Goal: Information Seeking & Learning: Learn about a topic

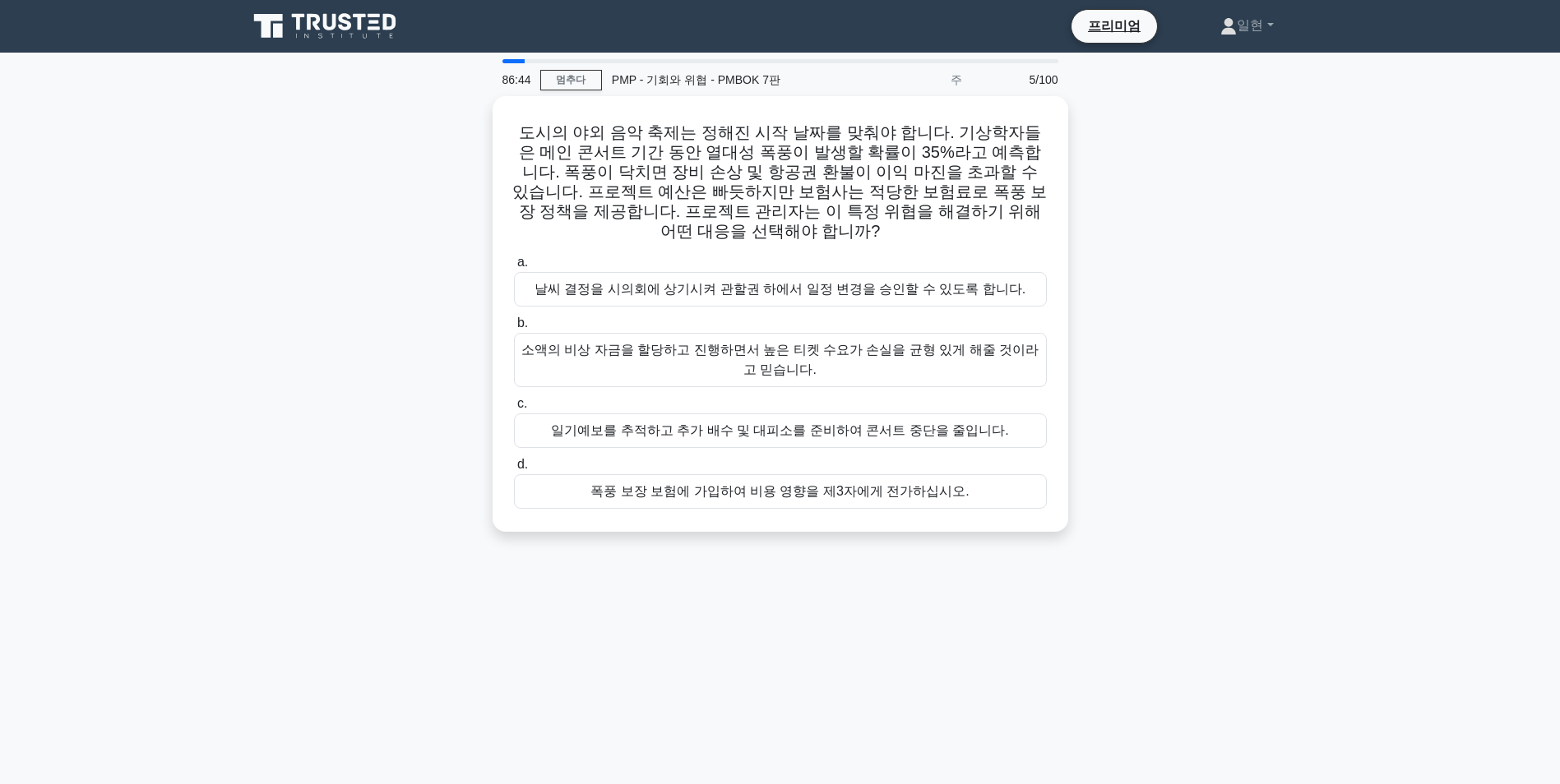
click at [1265, 376] on div "도시의 야외 음악 축제는 정해진 시작 날짜를 맞춰야 합니다. 기상학자들은 메인 콘서트 기간 동안 열대성 폭풍이 발생할 확률이 35%라고 예측합…" at bounding box center [780, 323] width 1085 height 456
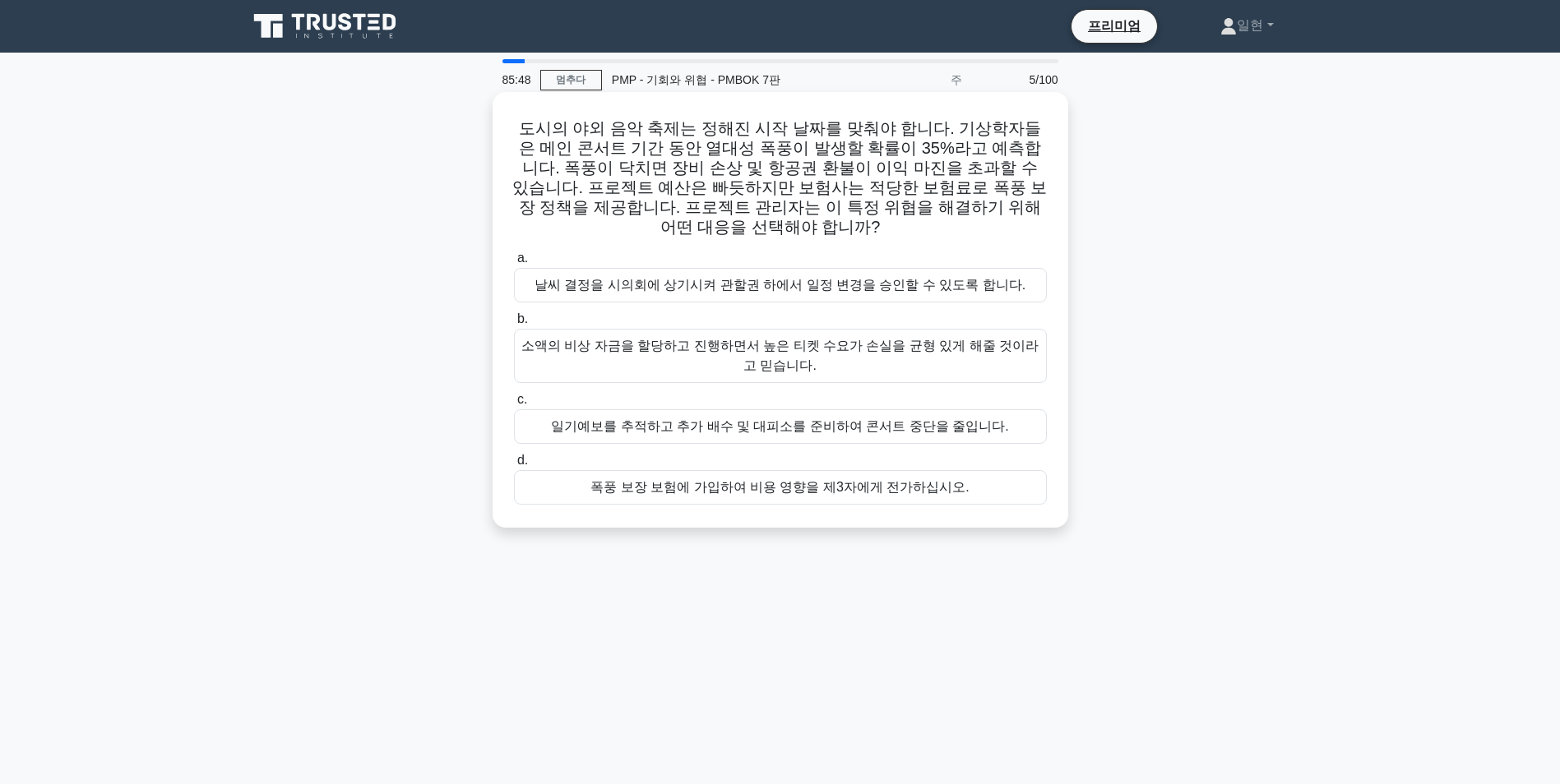
click at [871, 409] on div "일기예보를 추적하고 추가 배수 및 대피소를 준비하여 콘서트 중단을 줄입니다." at bounding box center [780, 426] width 533 height 35
click at [514, 402] on input "c. 일기예보를 추적하고 추가 배수 및 대피소를 준비하여 콘서트 중단을 줄입니다." at bounding box center [514, 399] width 0 height 11
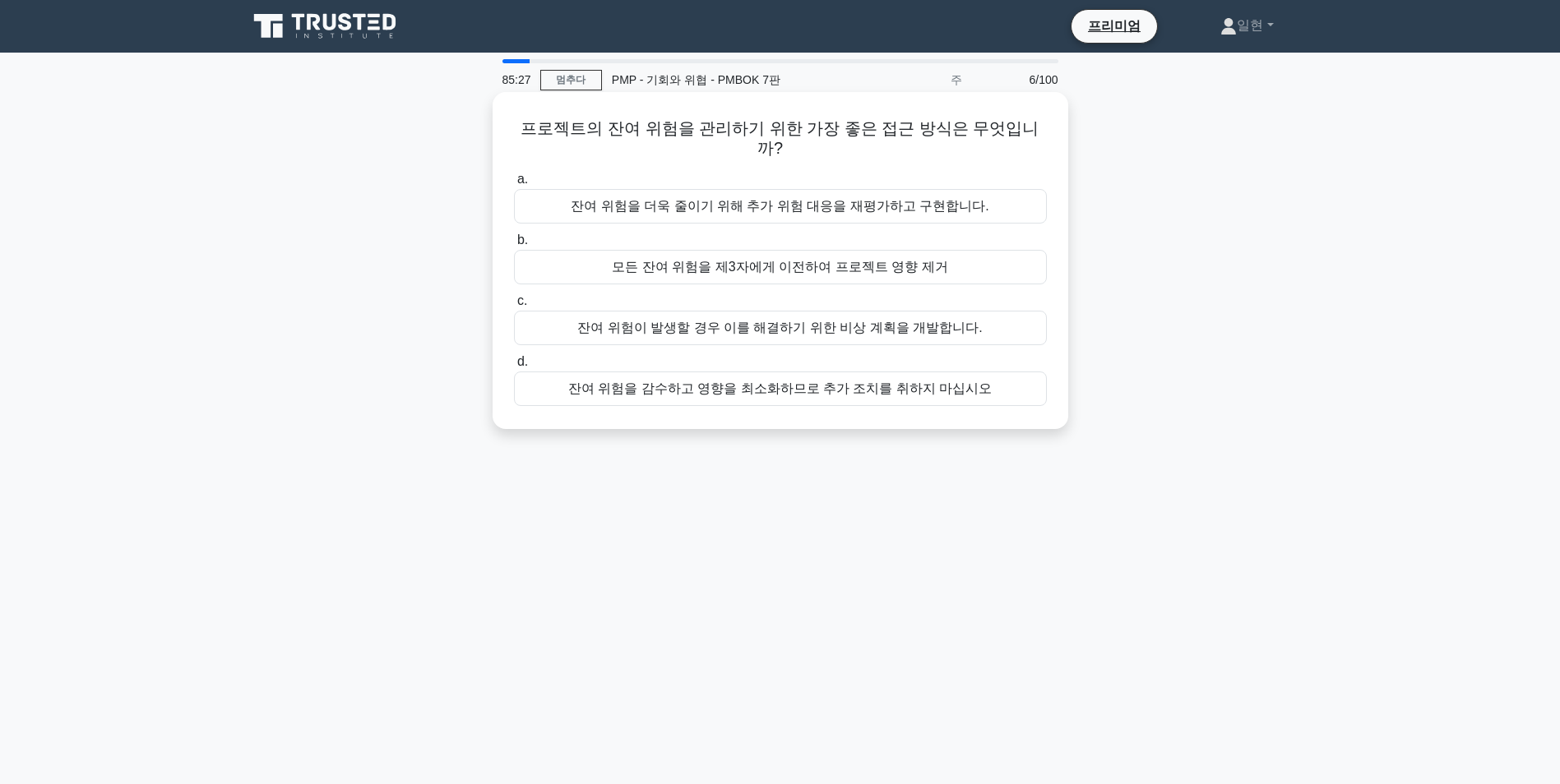
click at [982, 310] on div "잔여 위험이 발생할 경우 이를 해결하기 위한 비상 계획을 개발합니다." at bounding box center [780, 327] width 533 height 35
click at [514, 306] on input "c. 잔여 위험이 발생할 경우 이를 해결하기 위한 비상 계획을 개발합니다." at bounding box center [514, 301] width 0 height 11
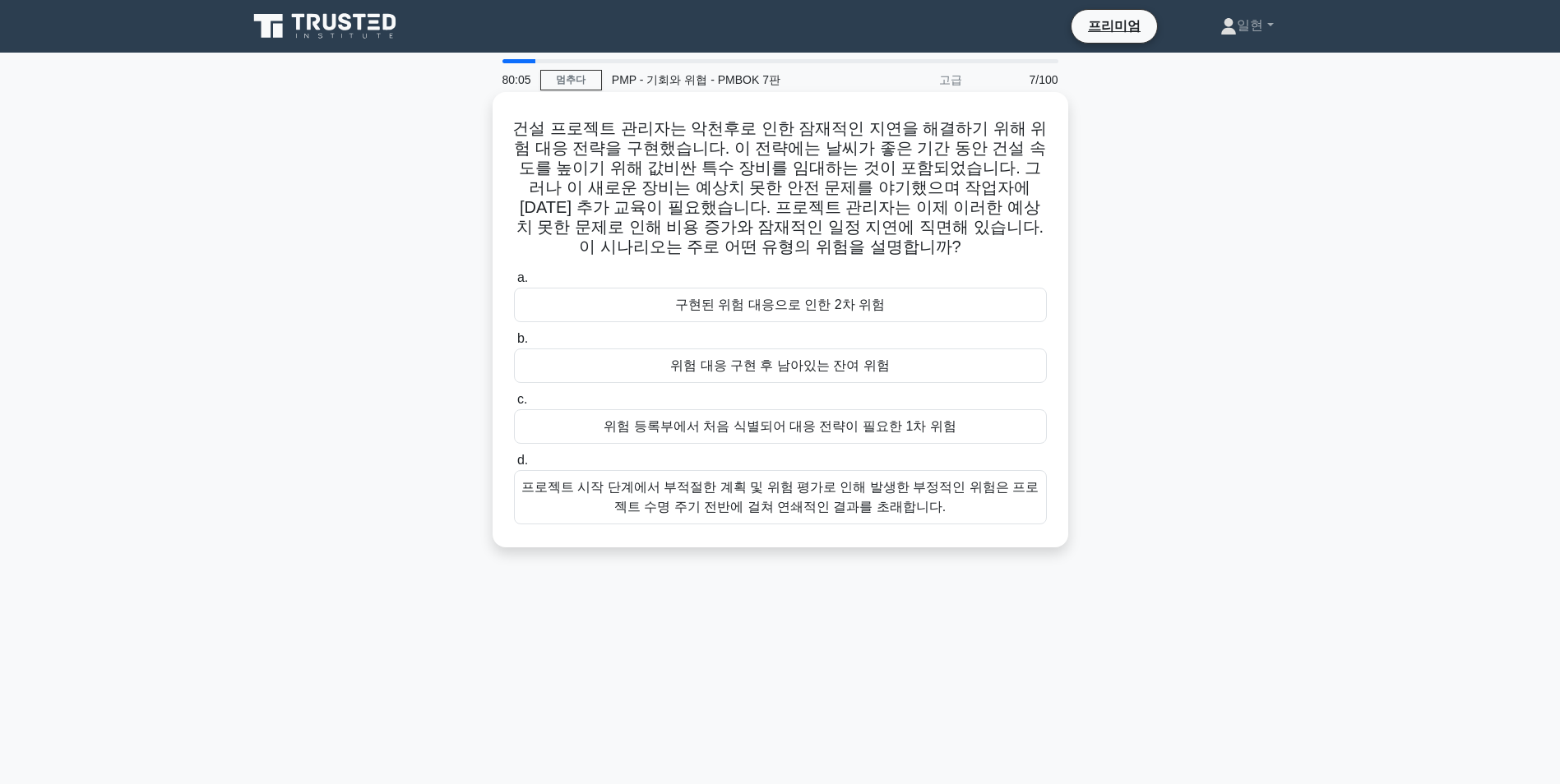
click at [918, 502] on div "프로젝트 시작 단계에서 부적절한 계획 및 위험 평가로 인해 발생한 부정적인 위험은 프로젝트 수명 주기 전반에 걸쳐 연쇄적인 결과를 초래합니다." at bounding box center [780, 497] width 533 height 54
click at [514, 466] on input "d. 프로젝트 시작 단계에서 부적절한 계획 및 위험 평가로 인해 발생한 부정적인 위험은 프로젝트 수명 주기 전반에 걸쳐 연쇄적인 결과를 초래합…" at bounding box center [514, 461] width 0 height 11
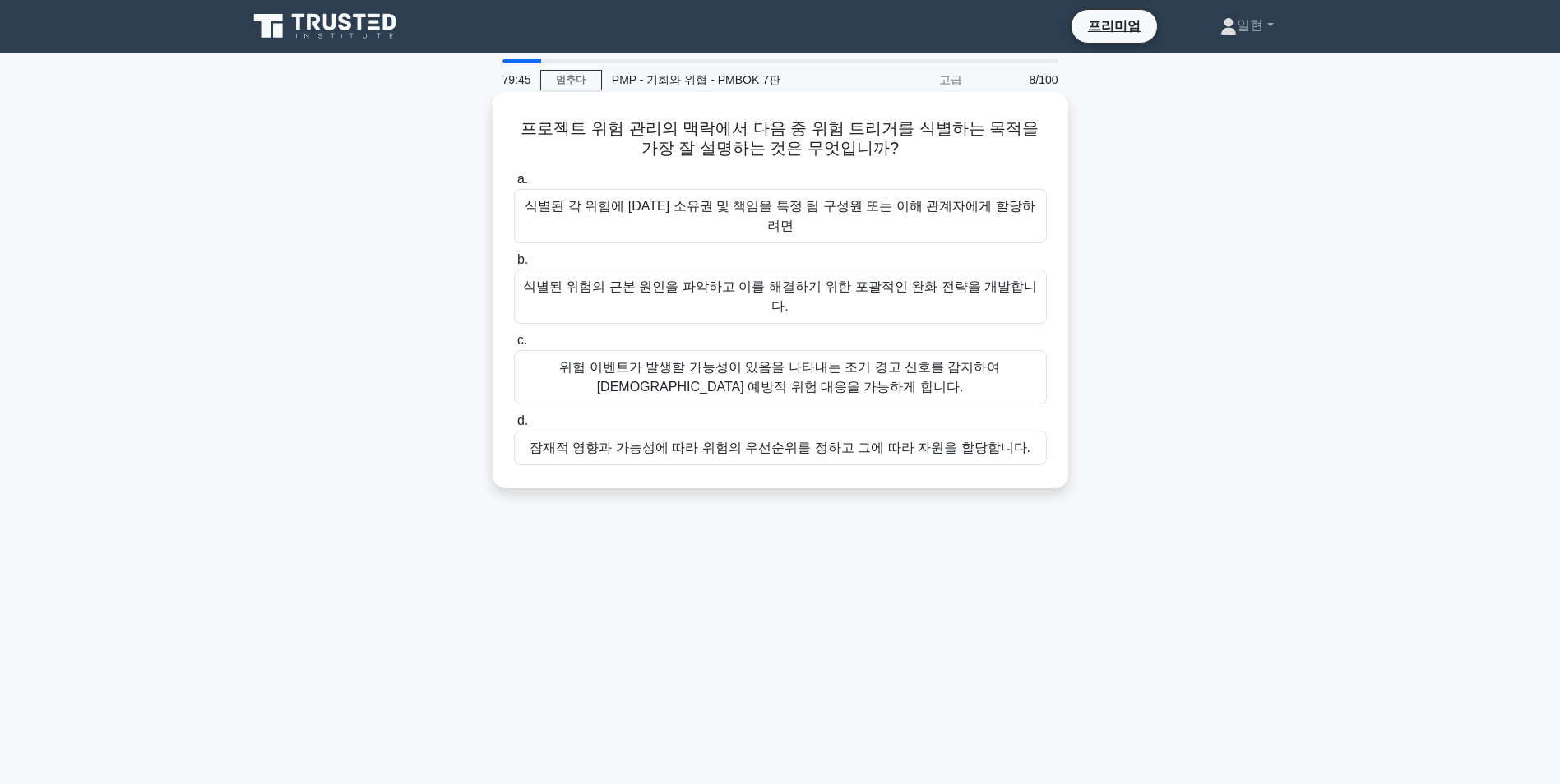
click at [869, 350] on div "위험 이벤트가 발생할 가능성이 있음을 나타내는 조기 경고 신호를 감지하여 사전 예방적 위험 대응을 가능하게 합니다." at bounding box center [780, 377] width 533 height 54
click at [514, 335] on input "c. 위험 이벤트가 발생할 가능성이 있음을 나타내는 조기 경고 신호를 감지하여 사전 예방적 위험 대응을 가능하게 합니다." at bounding box center [514, 340] width 0 height 11
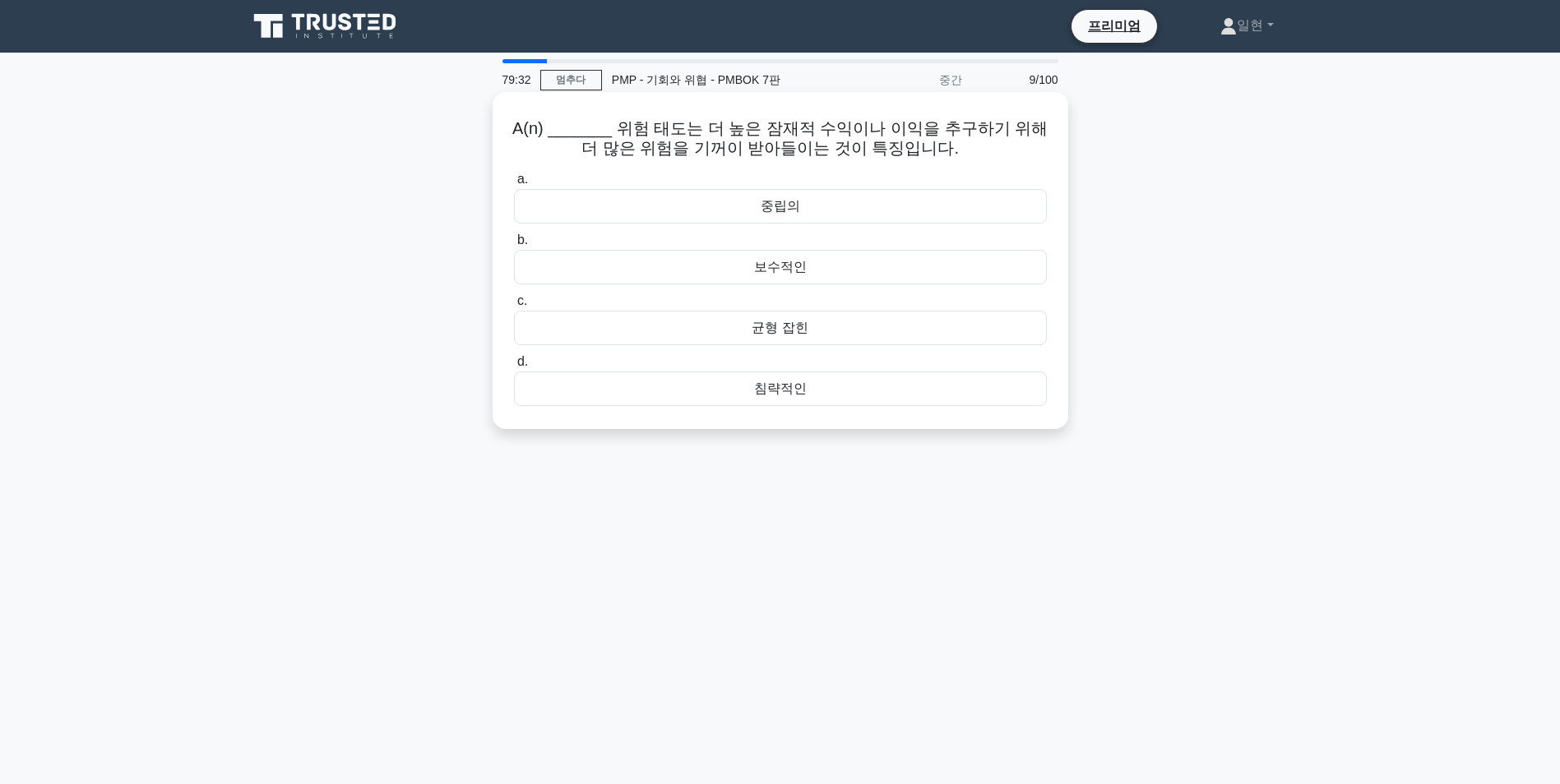
drag, startPoint x: 864, startPoint y: 396, endPoint x: 856, endPoint y: 403, distance: 10.6
click at [856, 403] on div "침략적인" at bounding box center [780, 389] width 533 height 35
click at [514, 368] on input "d. 침략적인" at bounding box center [514, 362] width 0 height 11
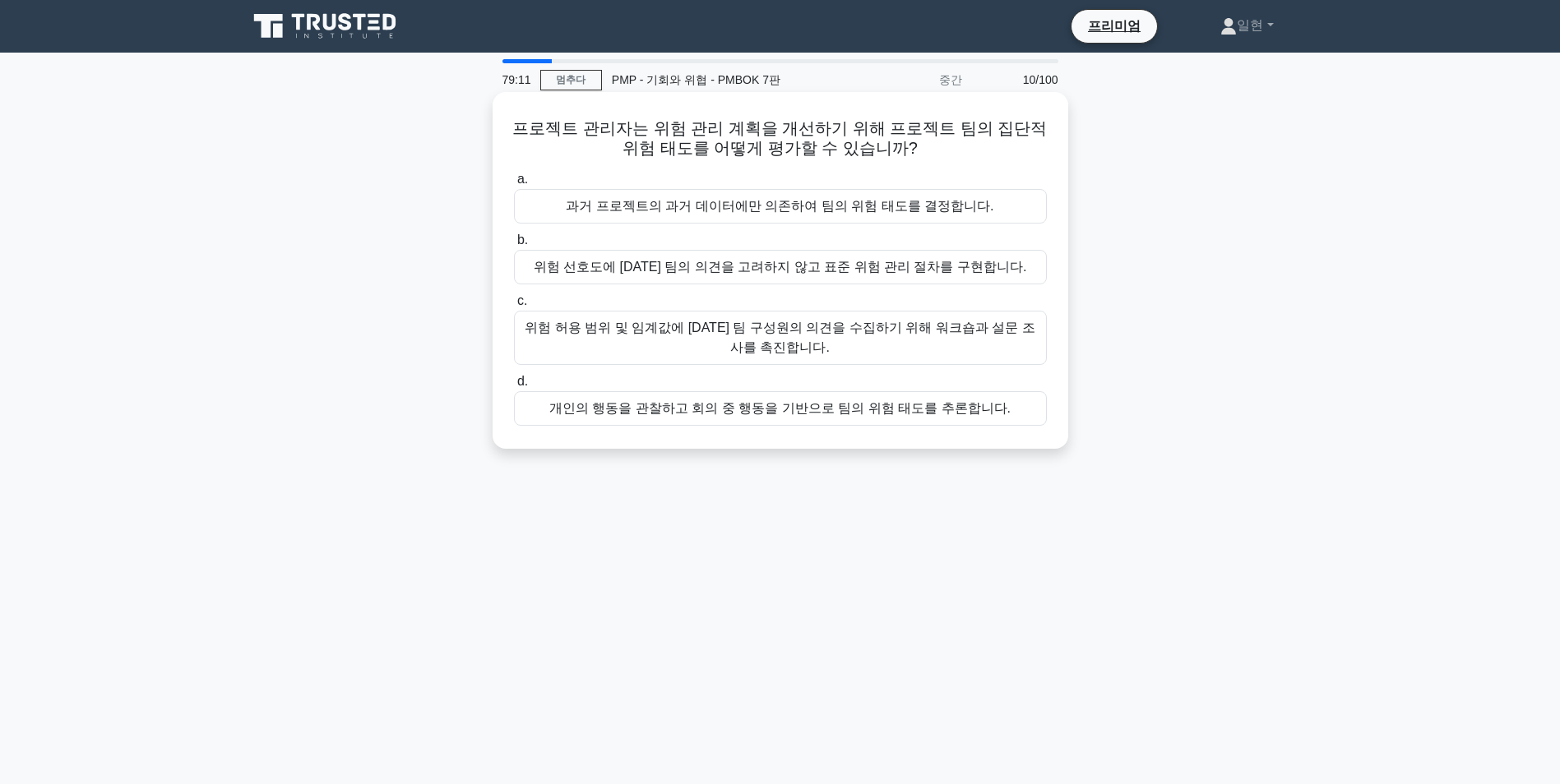
click at [1005, 275] on div "위험 선호도에 대한 팀의 의견을 고려하지 않고 표준 위험 관리 절차를 구현합니다." at bounding box center [780, 267] width 533 height 35
click at [514, 246] on input "b. 위험 선호도에 대한 팀의 의견을 고려하지 않고 표준 위험 관리 절차를 구현합니다." at bounding box center [514, 240] width 0 height 11
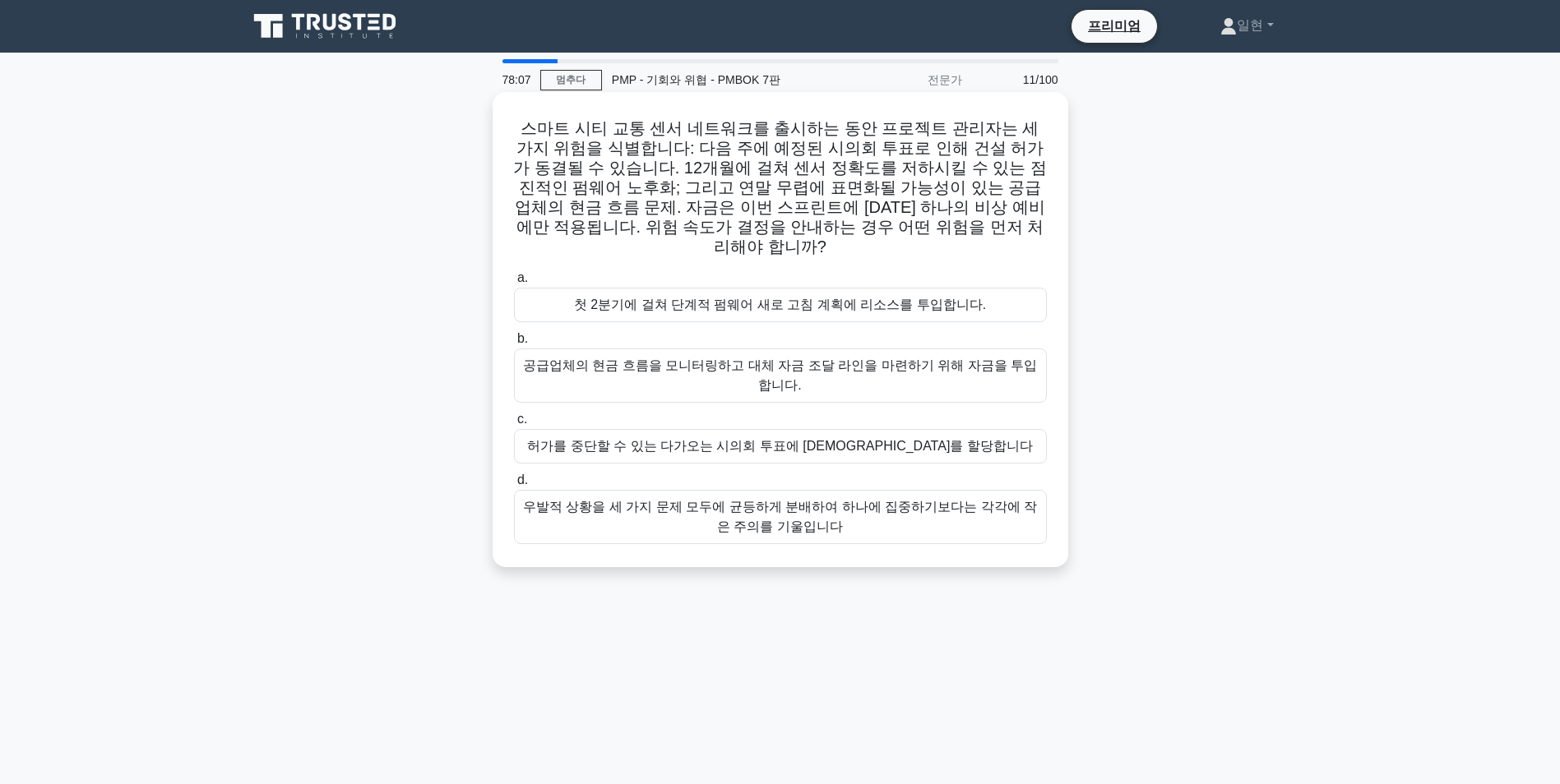
click at [913, 348] on div "공급업체의 현금 흐름을 모니터링하고 대체 자금 조달 라인을 마련하기 위해 자금을 투입합니다." at bounding box center [780, 375] width 533 height 54
click at [514, 344] on input "b. 공급업체의 현금 흐름을 모니터링하고 대체 자금 조달 라인을 마련하기 위해 자금을 투입합니다." at bounding box center [514, 339] width 0 height 11
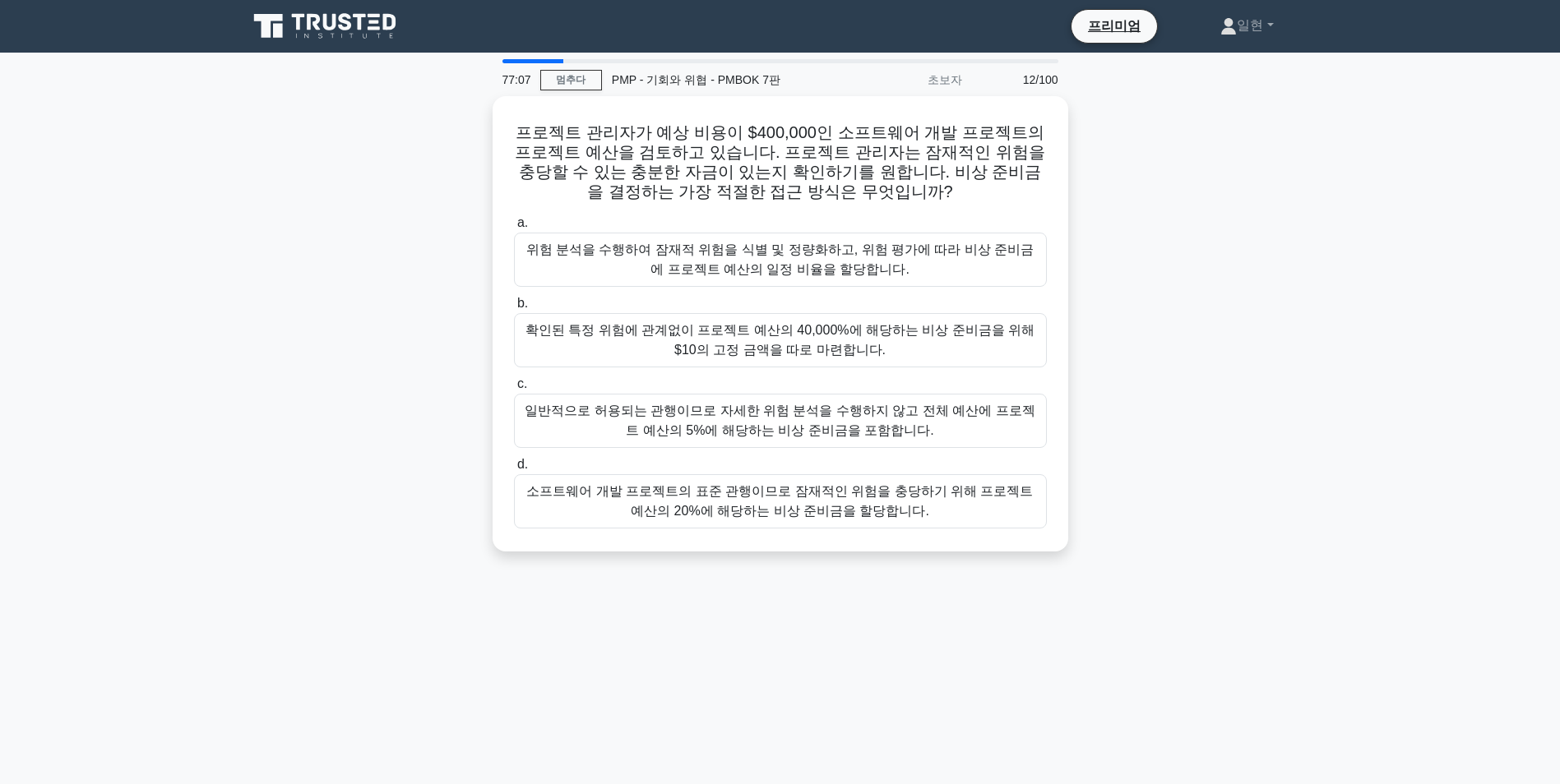
click at [1360, 320] on main "77:07 멈추다 PMP - 기회와 위협 - PMBOK 7판 초보자 12/100 프로젝트 관리자가 예상 비용이 $400,000인 소프트웨어 개…" at bounding box center [780, 470] width 1560 height 835
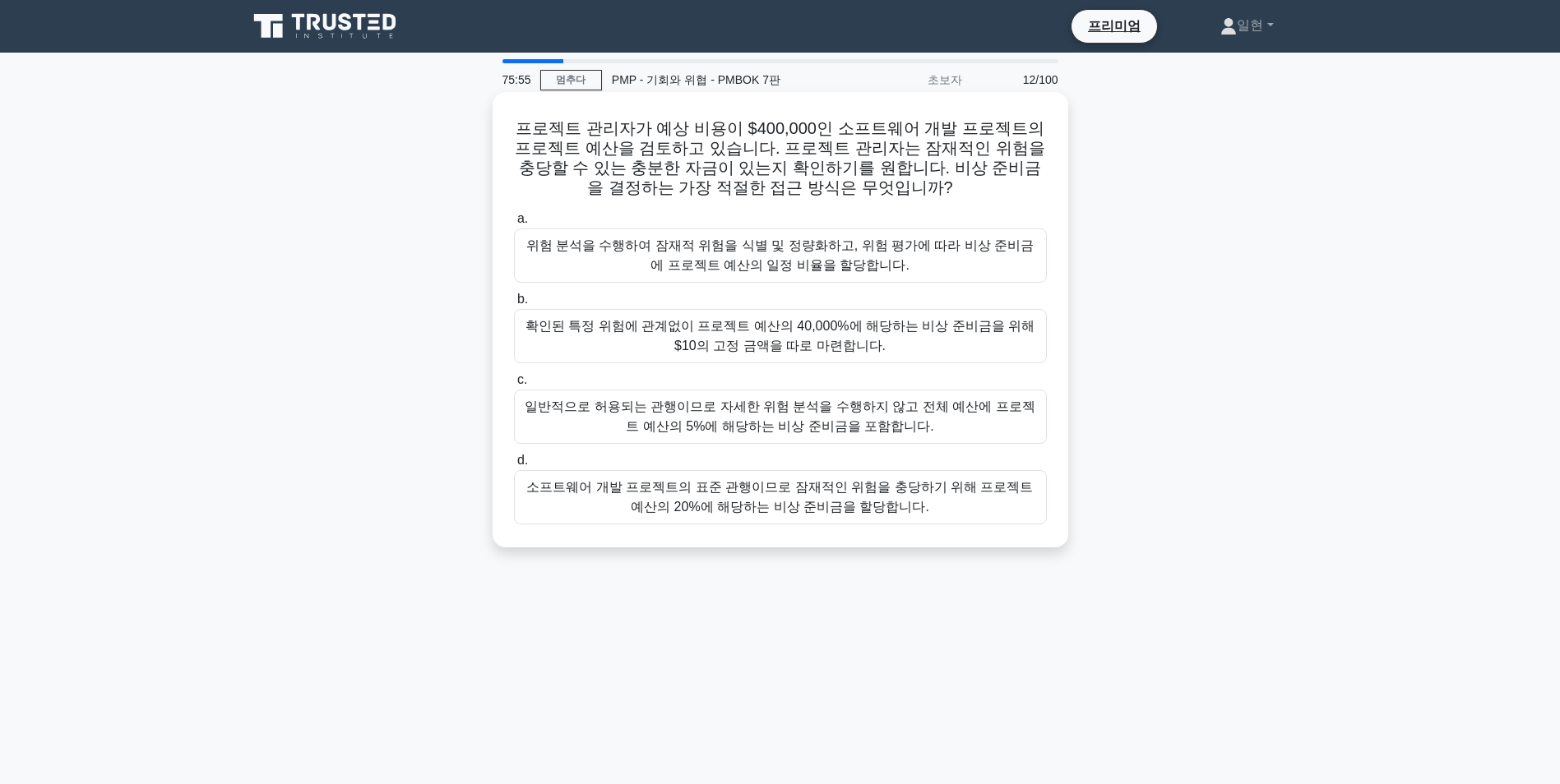
click at [862, 499] on div "소프트웨어 개발 프로젝트의 표준 관행이므로 잠재적인 위험을 충당하기 위해 프로젝트 예산의 20%에 해당하는 비상 준비금을 할당합니다." at bounding box center [780, 497] width 533 height 54
click at [514, 466] on input "d. 소프트웨어 개발 프로젝트의 표준 관행이므로 잠재적인 위험을 충당하기 위해 프로젝트 예산의 20%에 해당하는 비상 준비금을 할당합니다." at bounding box center [514, 461] width 0 height 11
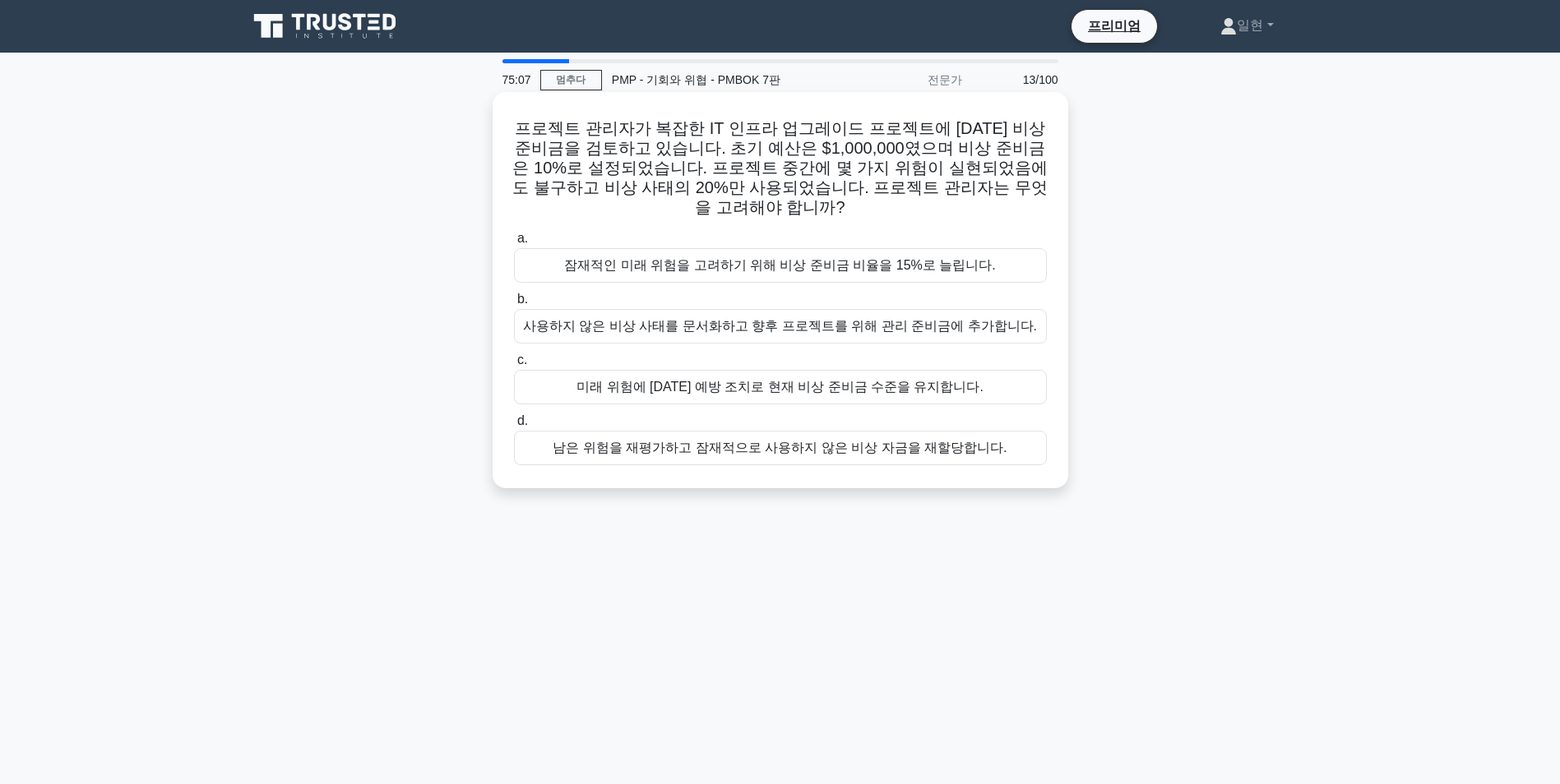
click at [964, 456] on div "남은 위험을 재평가하고 잠재적으로 사용하지 않은 비상 자금을 재할당합니다." at bounding box center [780, 448] width 533 height 35
click at [514, 426] on input "d. 남은 위험을 재평가하고 잠재적으로 사용하지 않은 비상 자금을 재할당합니다." at bounding box center [514, 421] width 0 height 11
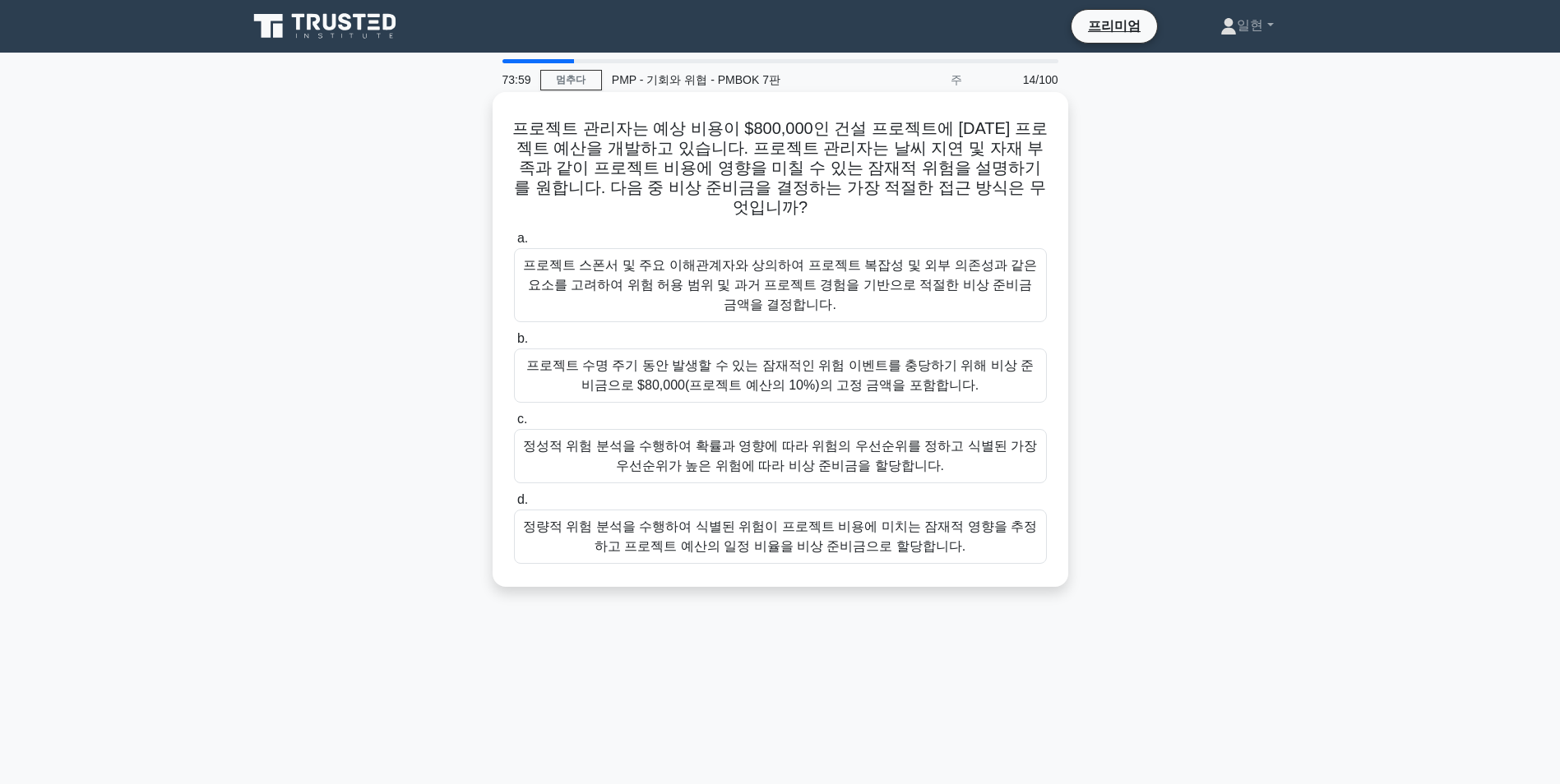
click at [867, 518] on div "정량적 위험 분석을 수행하여 식별된 위험이 프로젝트 비용에 미치는 잠재적 영향을 추정하고 프로젝트 예산의 일정 비율을 비상 준비금으로 할당합니…" at bounding box center [780, 536] width 533 height 54
click at [514, 505] on input "d. 정량적 위험 분석을 수행하여 식별된 위험이 프로젝트 비용에 미치는 잠재적 영향을 추정하고 프로젝트 예산의 일정 비율을 비상 준비금으로 할…" at bounding box center [514, 499] width 0 height 11
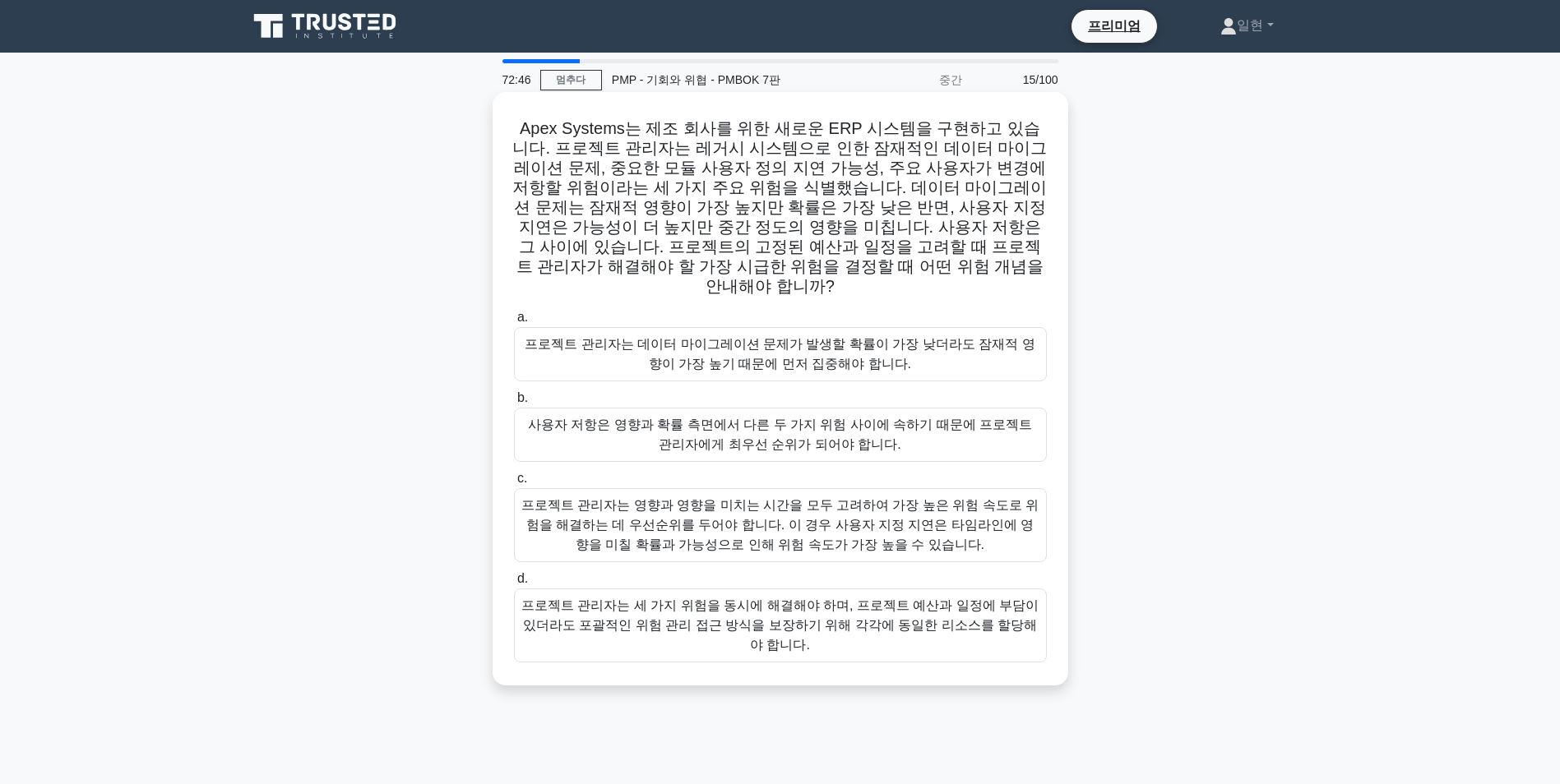
click at [919, 334] on div "프로젝트 관리자는 데이터 마이그레이션 문제가 발생할 확률이 가장 낮더라도 잠재적 영향이 가장 높기 때문에 먼저 집중해야 합니다." at bounding box center [780, 354] width 533 height 54
click at [514, 323] on input "a. 프로젝트 관리자는 데이터 마이그레이션 문제가 발생할 확률이 가장 낮더라도 잠재적 영향이 가장 높기 때문에 먼저 집중해야 합니다." at bounding box center [514, 317] width 0 height 11
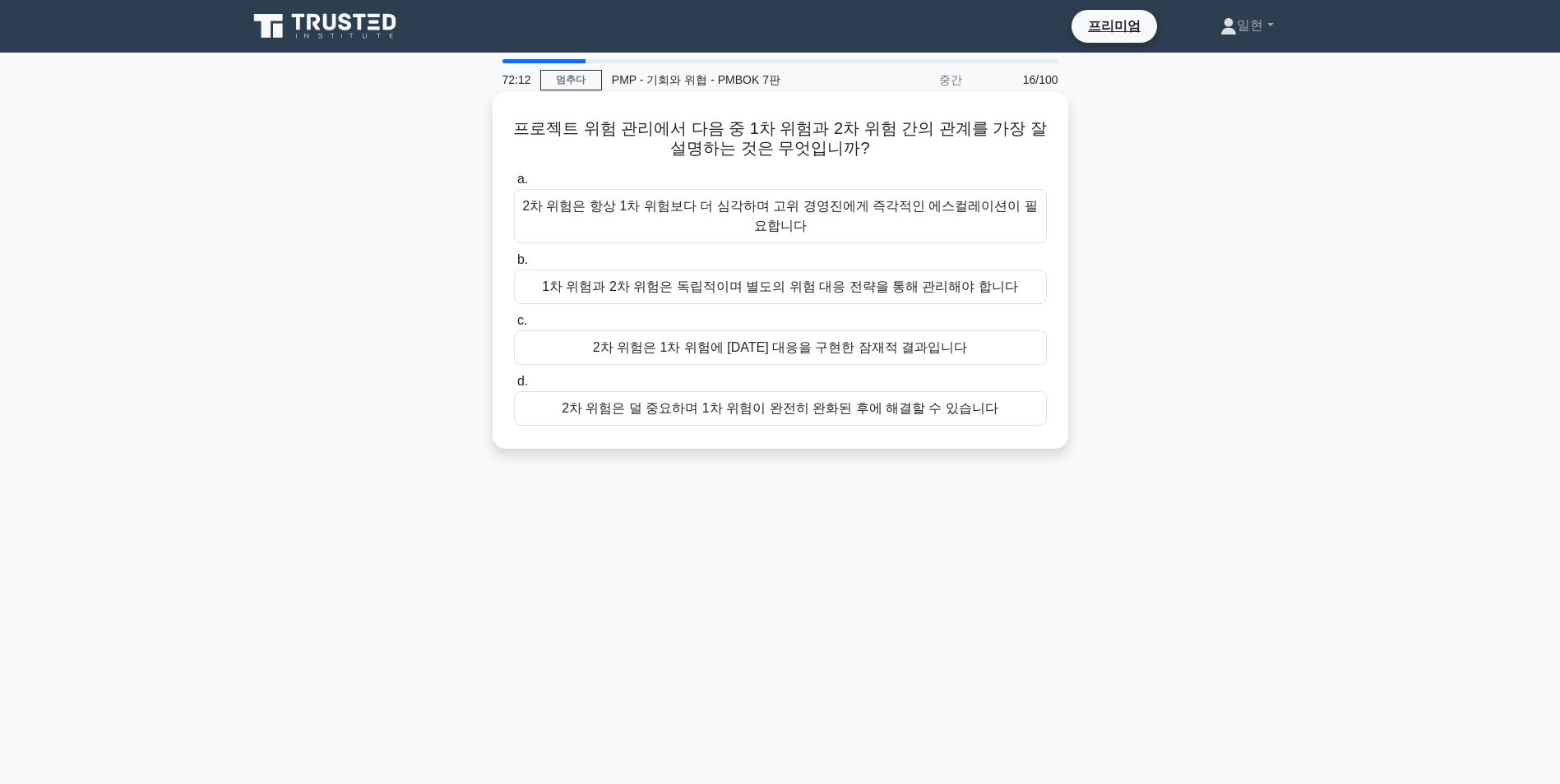
click at [954, 298] on div "1차 위험과 2차 위험은 독립적이며 별도의 위험 대응 전략을 통해 관리해야 합니다" at bounding box center [780, 287] width 533 height 35
click at [514, 266] on input "b. 1차 위험과 2차 위험은 독립적이며 별도의 위험 대응 전략을 통해 관리해야 합니다" at bounding box center [514, 260] width 0 height 11
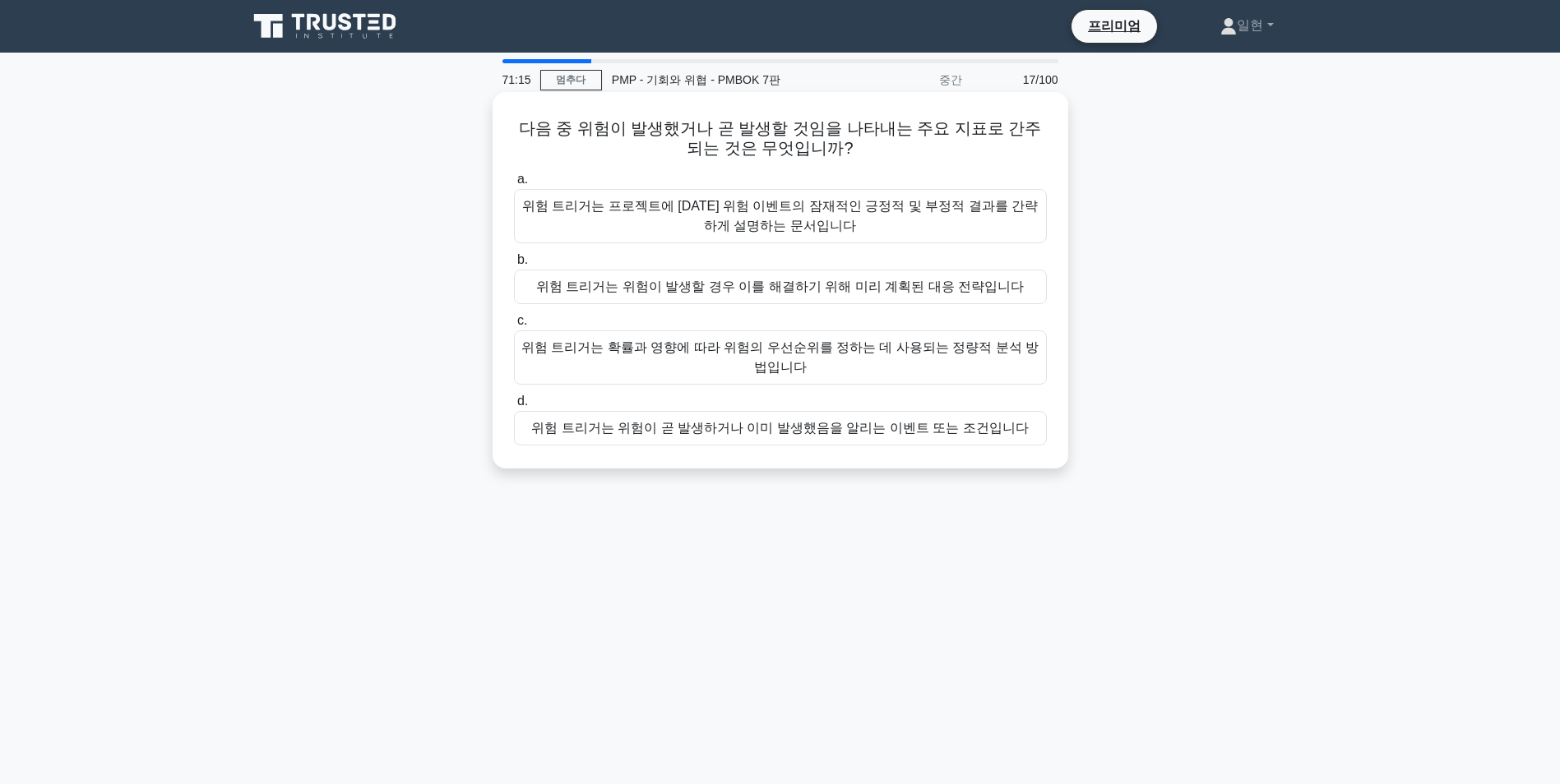
click at [856, 370] on div "위험 트리거는 확률과 영향에 따라 위험의 우선순위를 정하는 데 사용되는 정량적 분석 방법입니다" at bounding box center [780, 357] width 533 height 54
click at [514, 326] on input "c. 위험 트리거는 확률과 영향에 따라 위험의 우선순위를 정하는 데 사용되는 정량적 분석 방법입니다" at bounding box center [514, 320] width 0 height 11
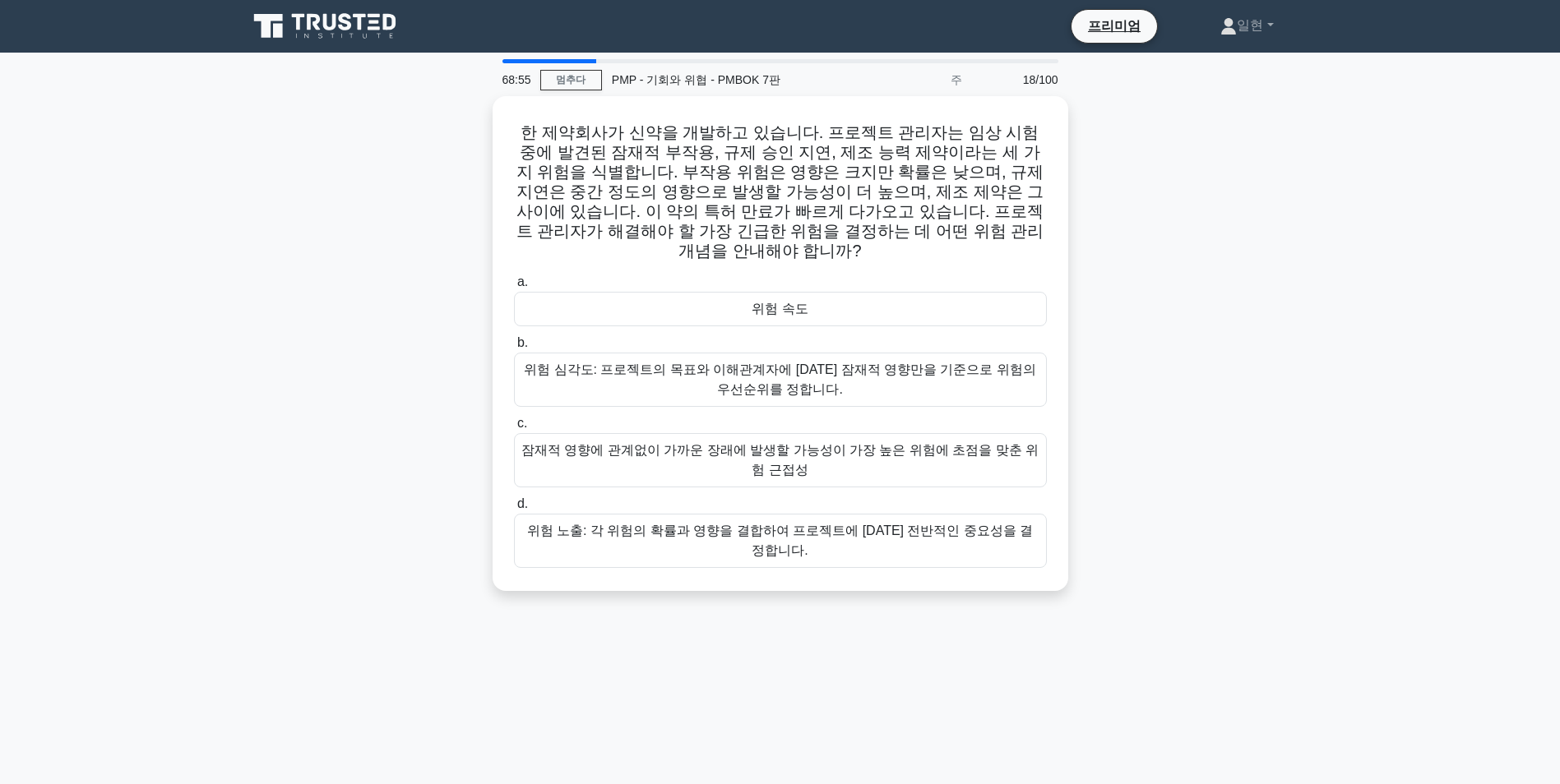
click at [1270, 475] on div "한 제약회사가 신약을 개발하고 있습니다. 프로젝트 관리자는 임상 시험 중에 발견된 잠재적 부작용, 규제 승인 지연, 제조 능력 제약이라는 세 …" at bounding box center [780, 353] width 1085 height 514
click at [949, 509] on div "위험 노출: 각 위험의 확률과 영향을 결합하여 프로젝트에 대한 전반적인 중요성을 결정합니다." at bounding box center [780, 536] width 533 height 54
click at [514, 499] on input "d. 위험 노출: 각 위험의 확률과 영향을 결합하여 프로젝트에 대한 전반적인 중요성을 결정합니다." at bounding box center [514, 499] width 0 height 11
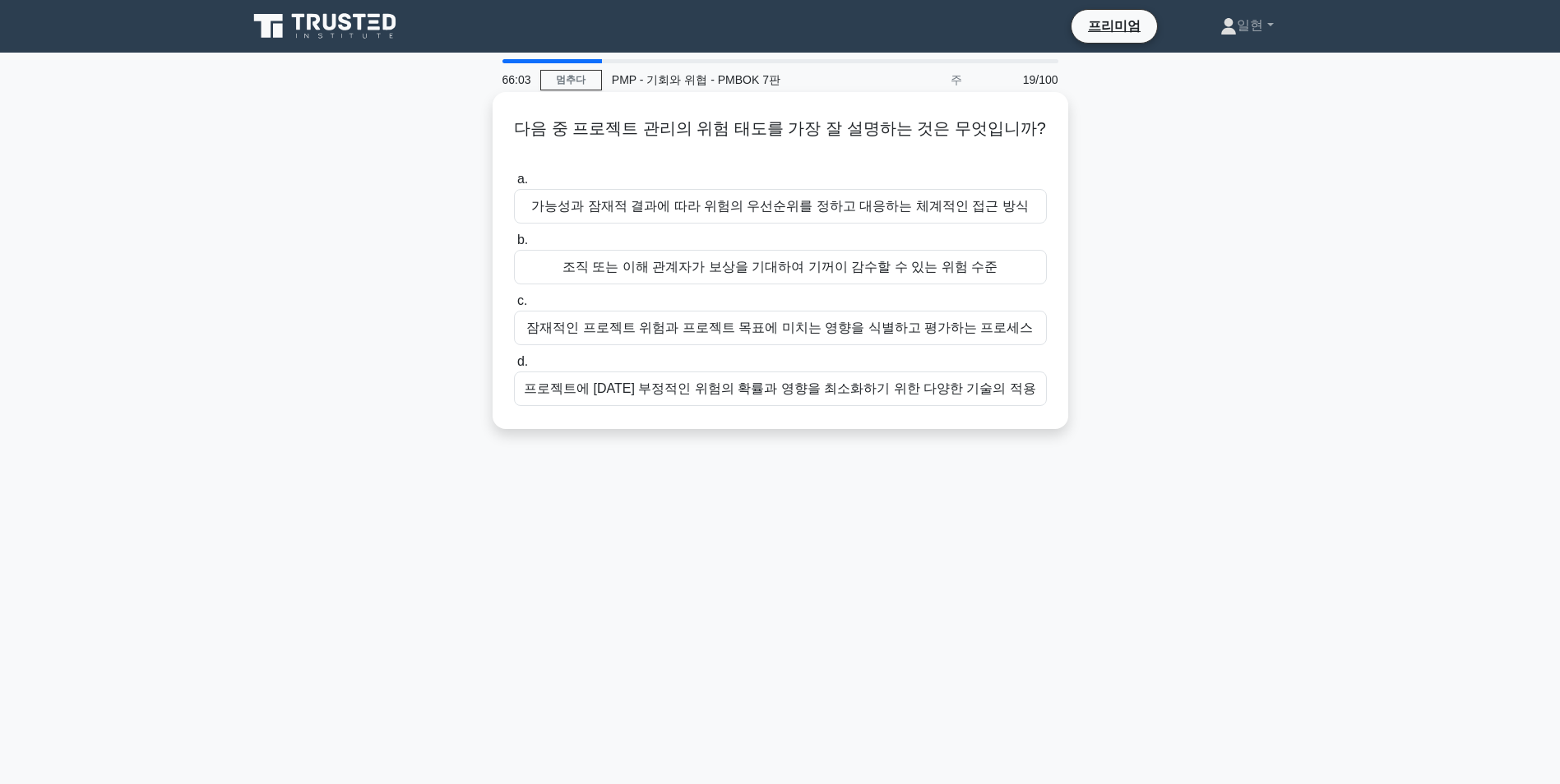
click at [924, 372] on div "프로젝트에 대한 부정적인 위험의 확률과 영향을 최소화하기 위한 다양한 기술의 적용" at bounding box center [780, 389] width 533 height 35
click at [514, 368] on input "d. 프로젝트에 대한 부정적인 위험의 확률과 영향을 최소화하기 위한 다양한 기술의 적용" at bounding box center [514, 362] width 0 height 11
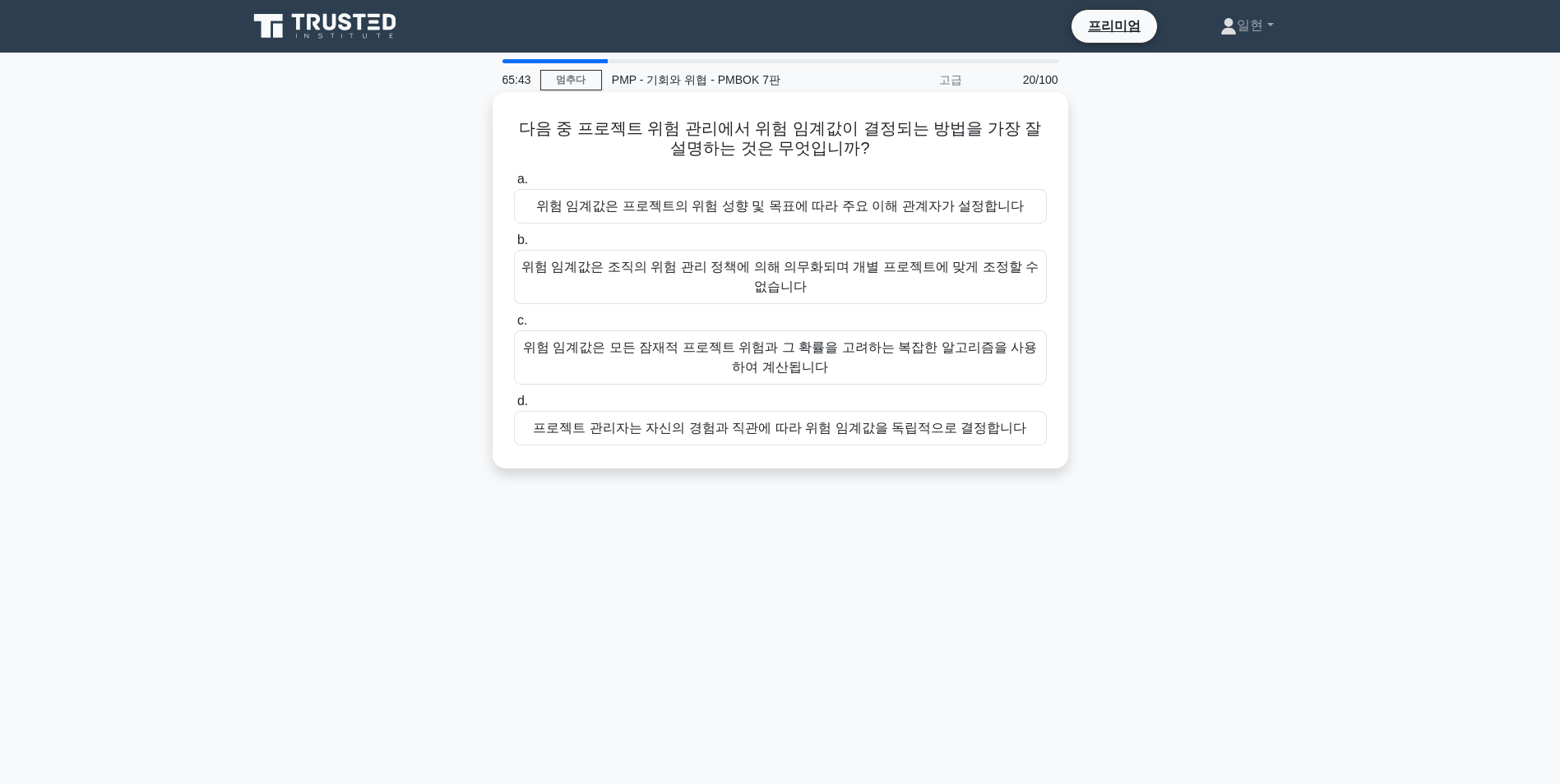
click at [897, 204] on div "위험 임계값은 프로젝트의 위험 성향 및 목표에 따라 주요 이해 관계자가 설정합니다" at bounding box center [780, 206] width 533 height 35
click at [514, 185] on input "a. 위험 임계값은 프로젝트의 위험 성향 및 목표에 따라 주요 이해 관계자가 설정합니다" at bounding box center [514, 179] width 0 height 11
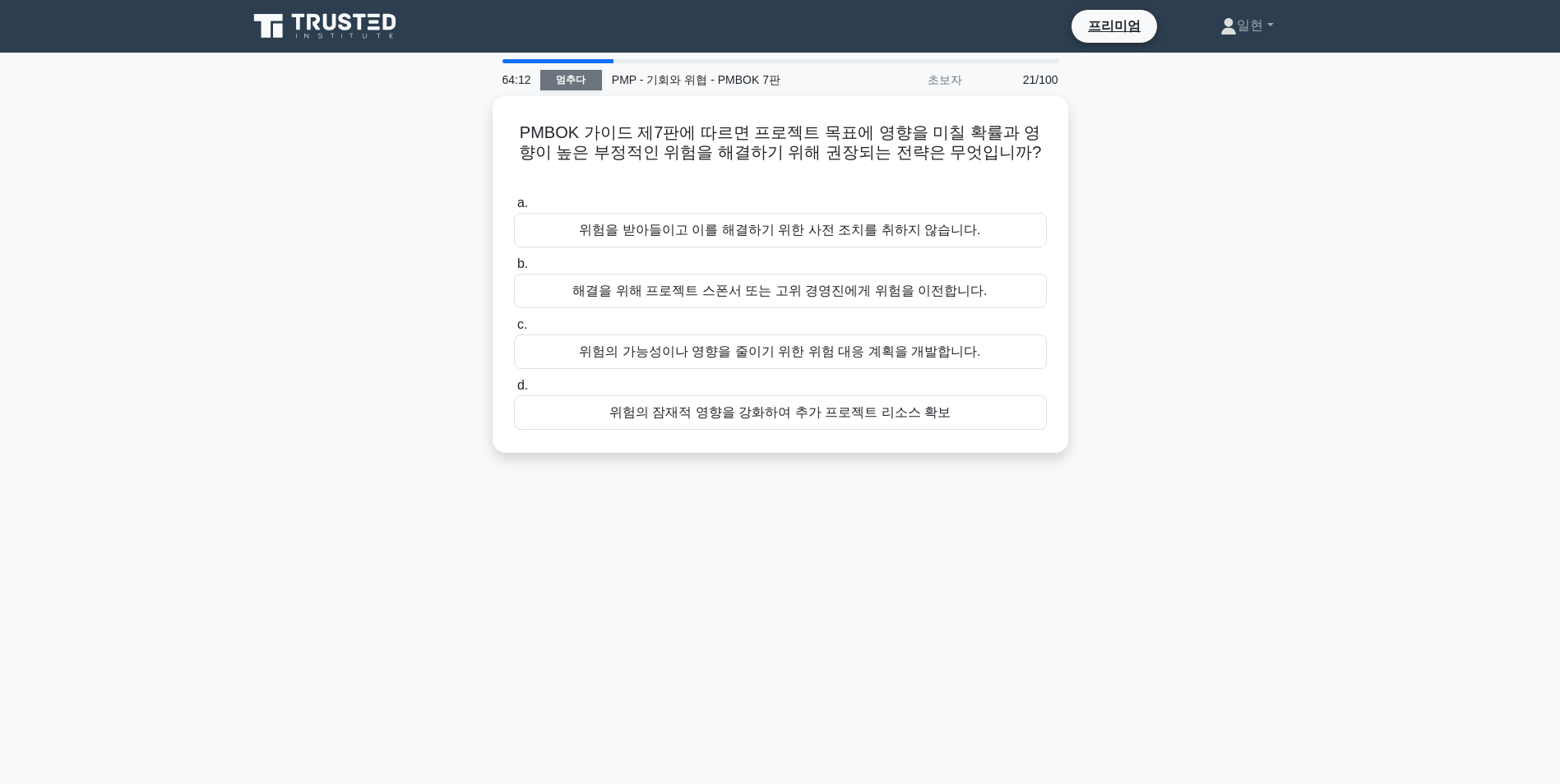
click at [573, 75] on link "멈추다" at bounding box center [571, 80] width 61 height 21
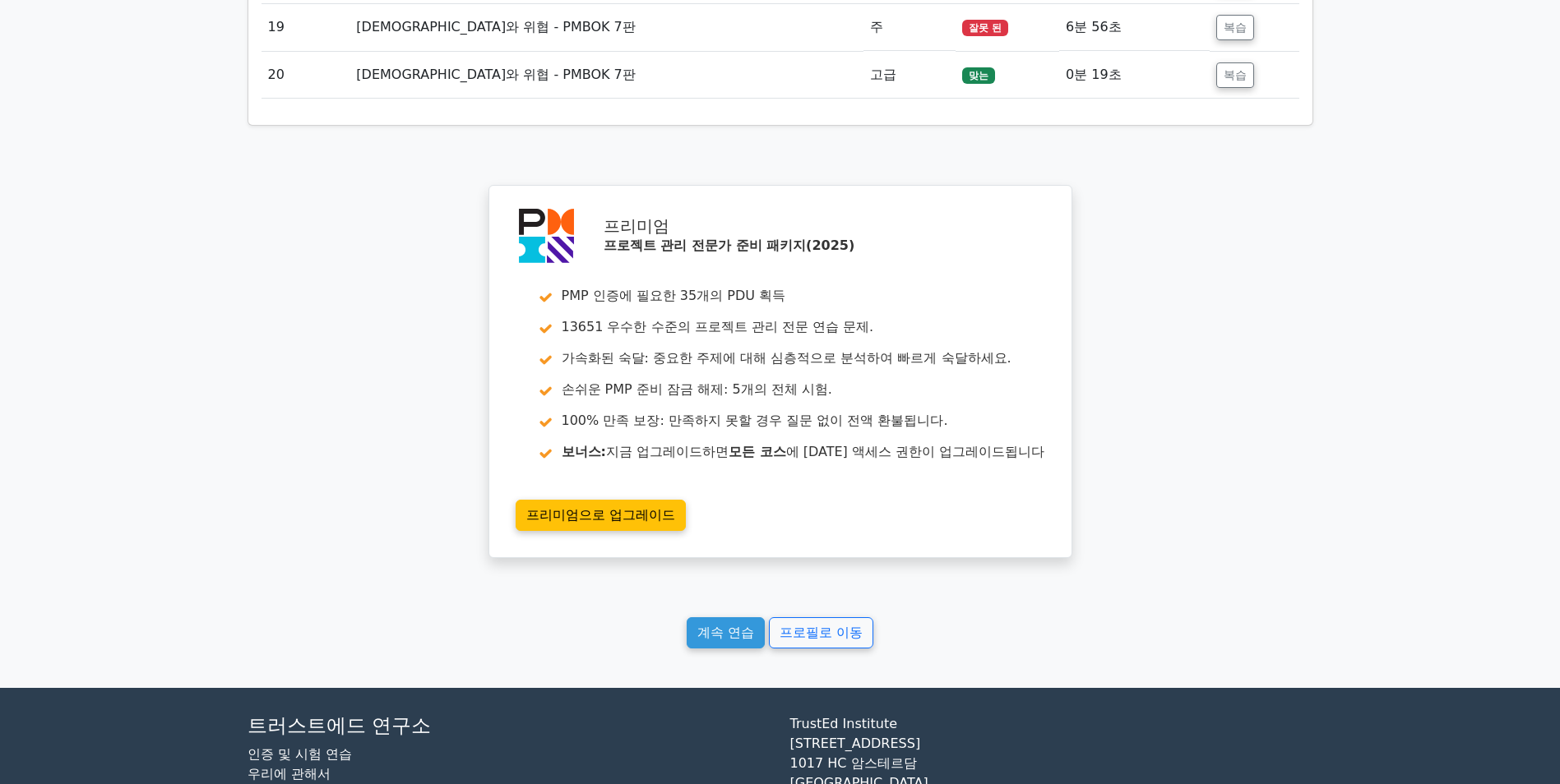
scroll to position [2948, 0]
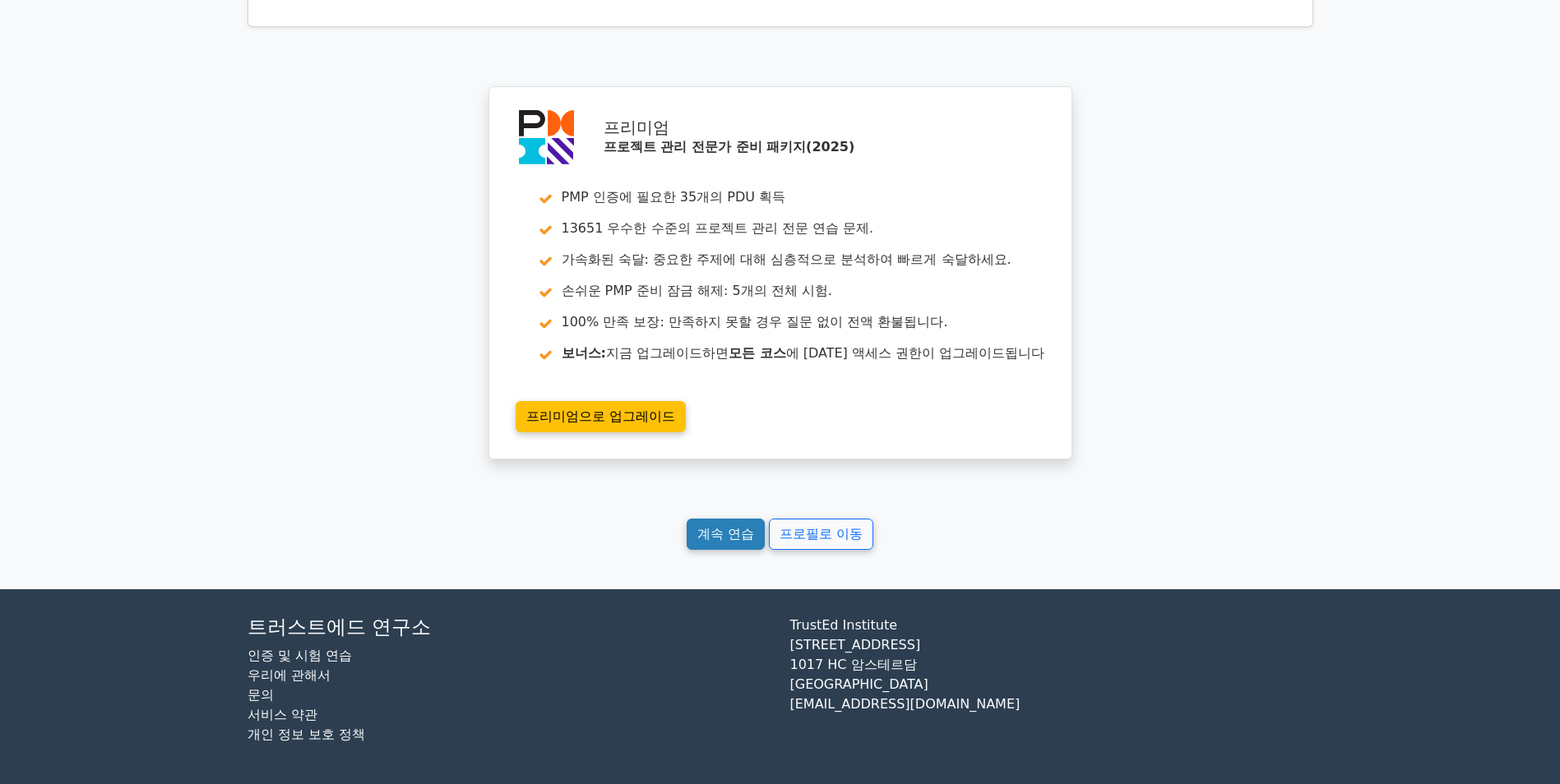
click at [719, 529] on link "계속 연습" at bounding box center [725, 535] width 78 height 32
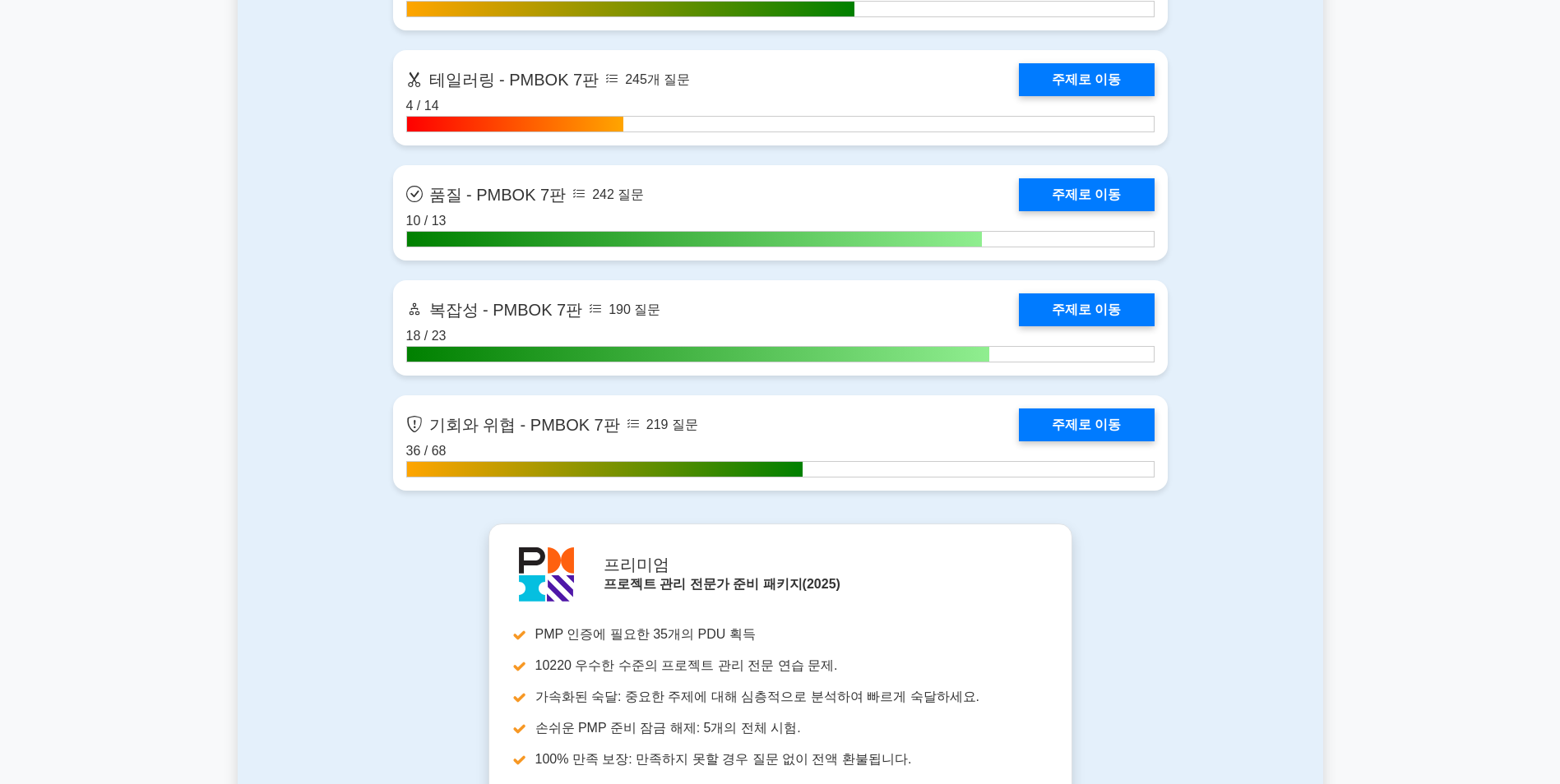
scroll to position [5261, 0]
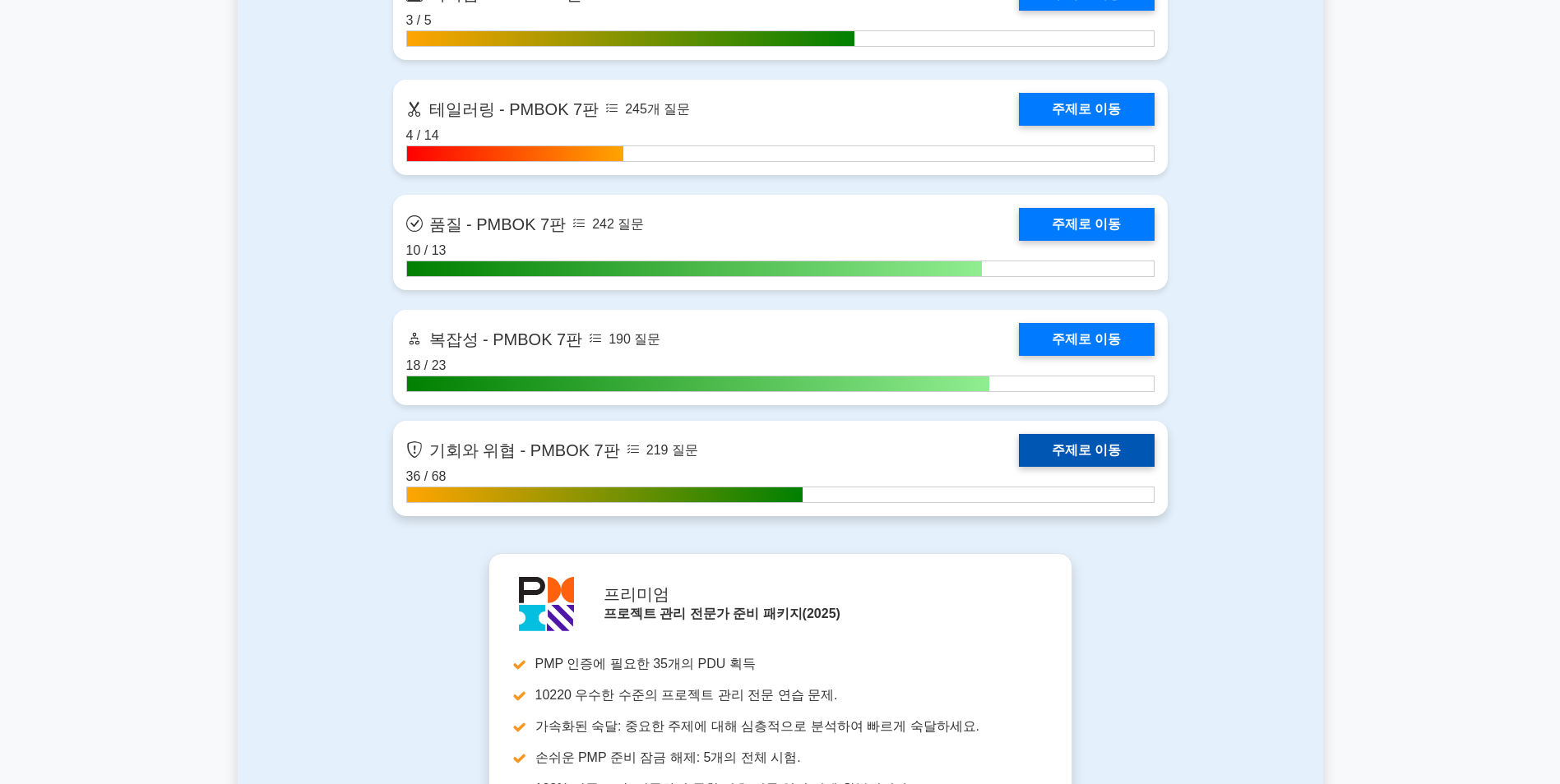
click at [1056, 442] on link "주제로 이동" at bounding box center [1086, 450] width 135 height 33
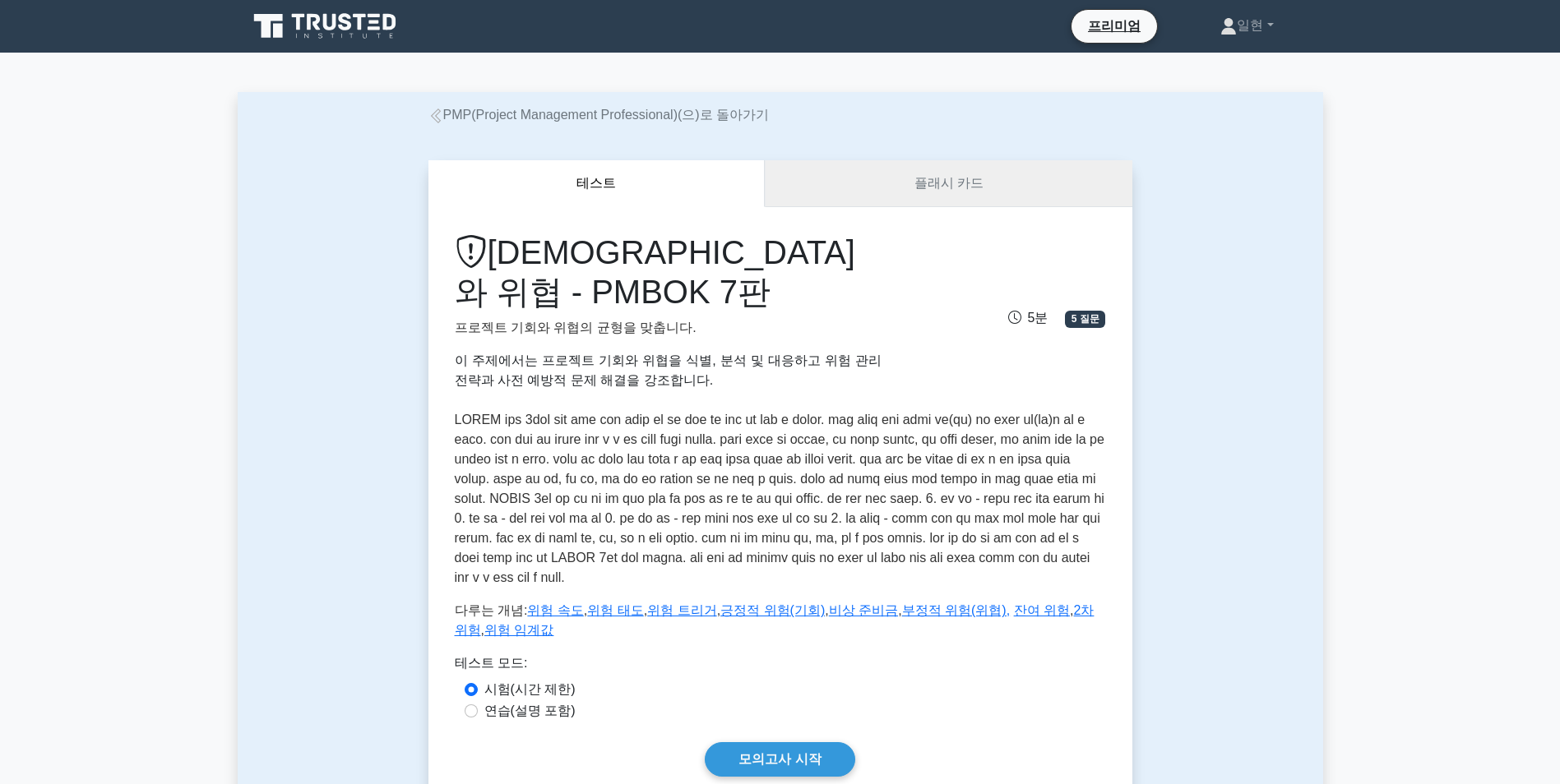
click at [908, 190] on link "플래시 카드" at bounding box center [948, 183] width 367 height 46
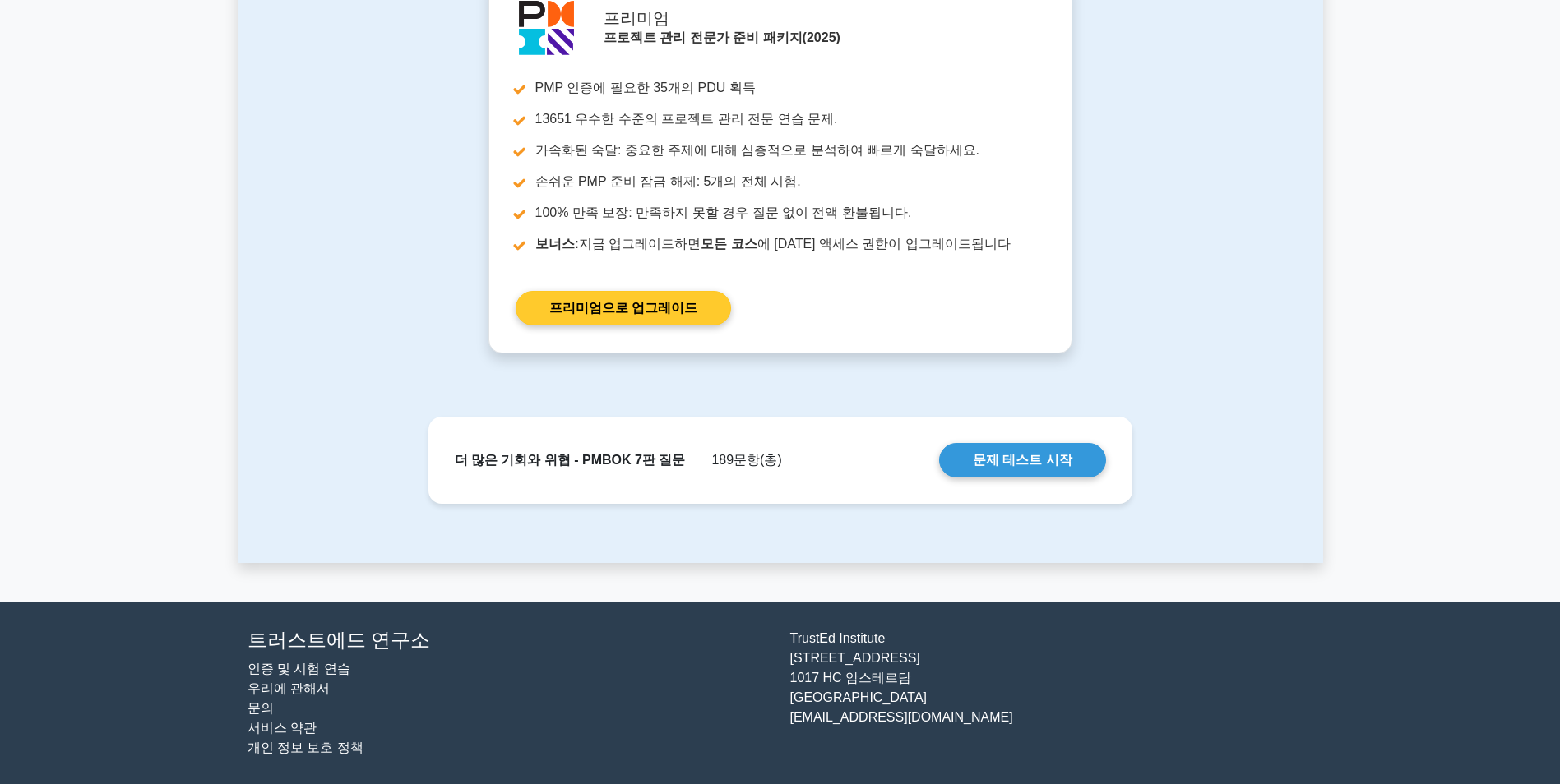
drag, startPoint x: 988, startPoint y: 447, endPoint x: 964, endPoint y: 410, distance: 44.1
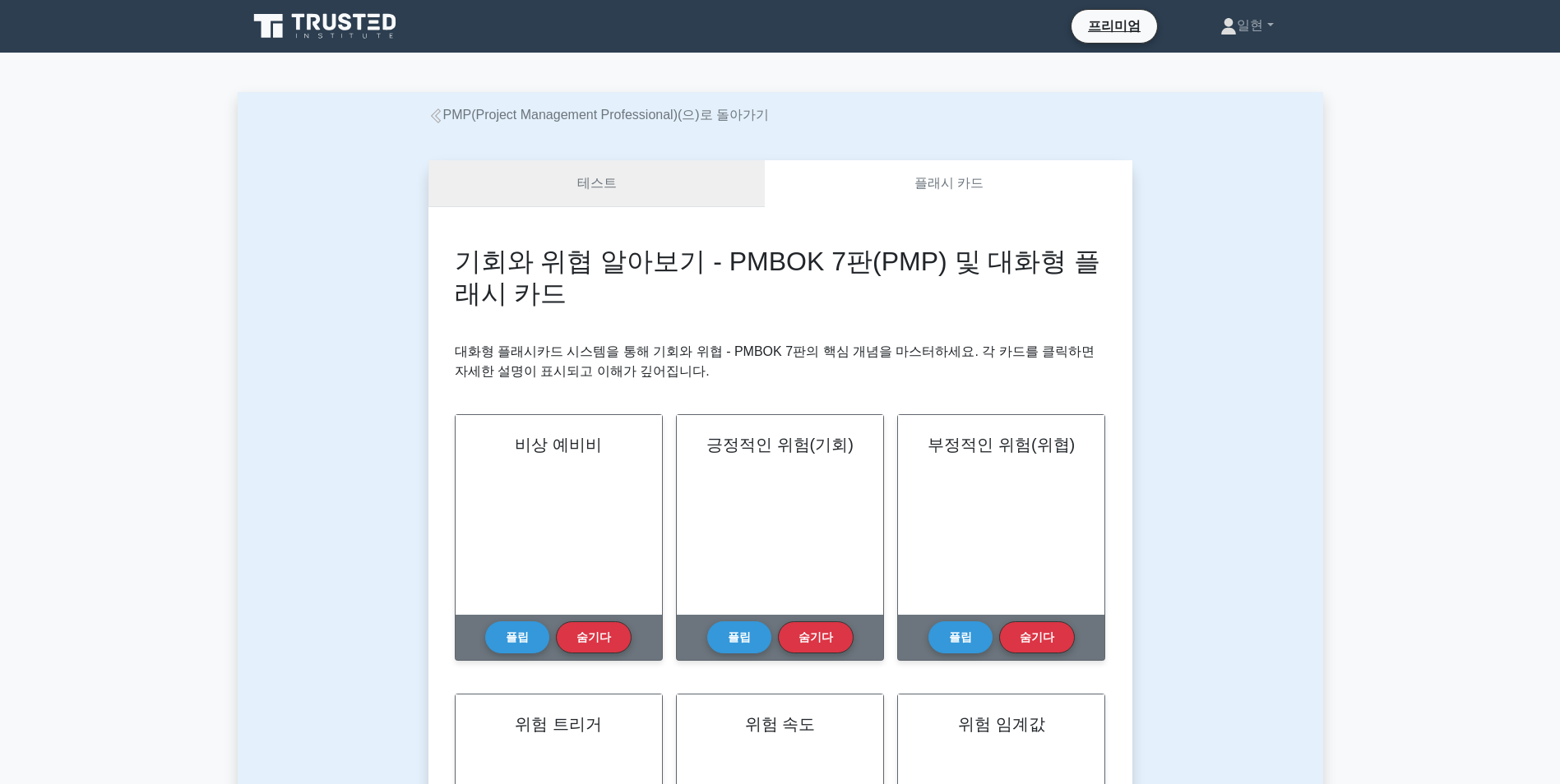
click at [612, 181] on link "테스트" at bounding box center [596, 183] width 337 height 46
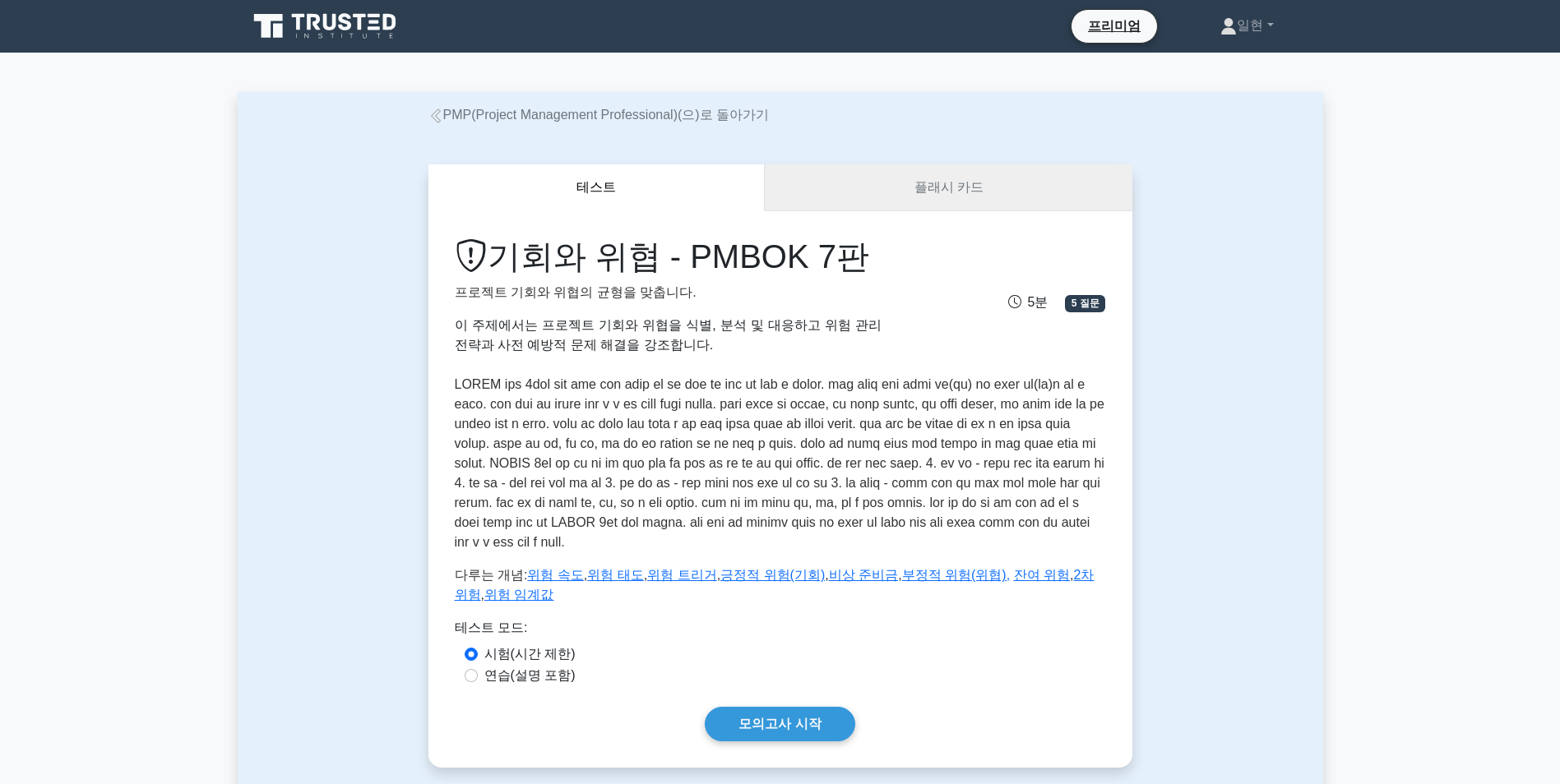
click at [987, 181] on link "플래시 카드" at bounding box center [948, 187] width 367 height 46
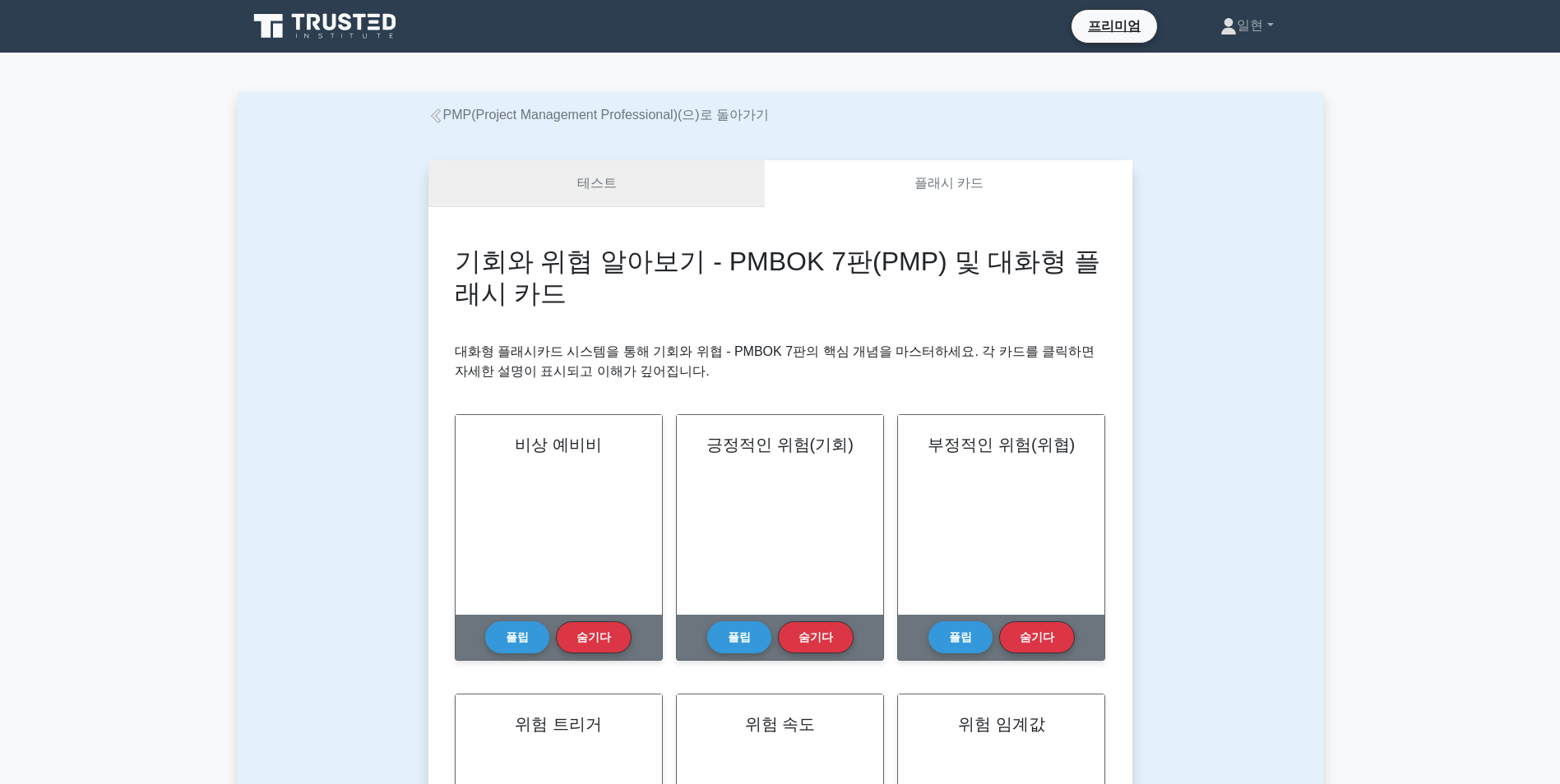
click at [683, 191] on link "테스트" at bounding box center [596, 183] width 337 height 46
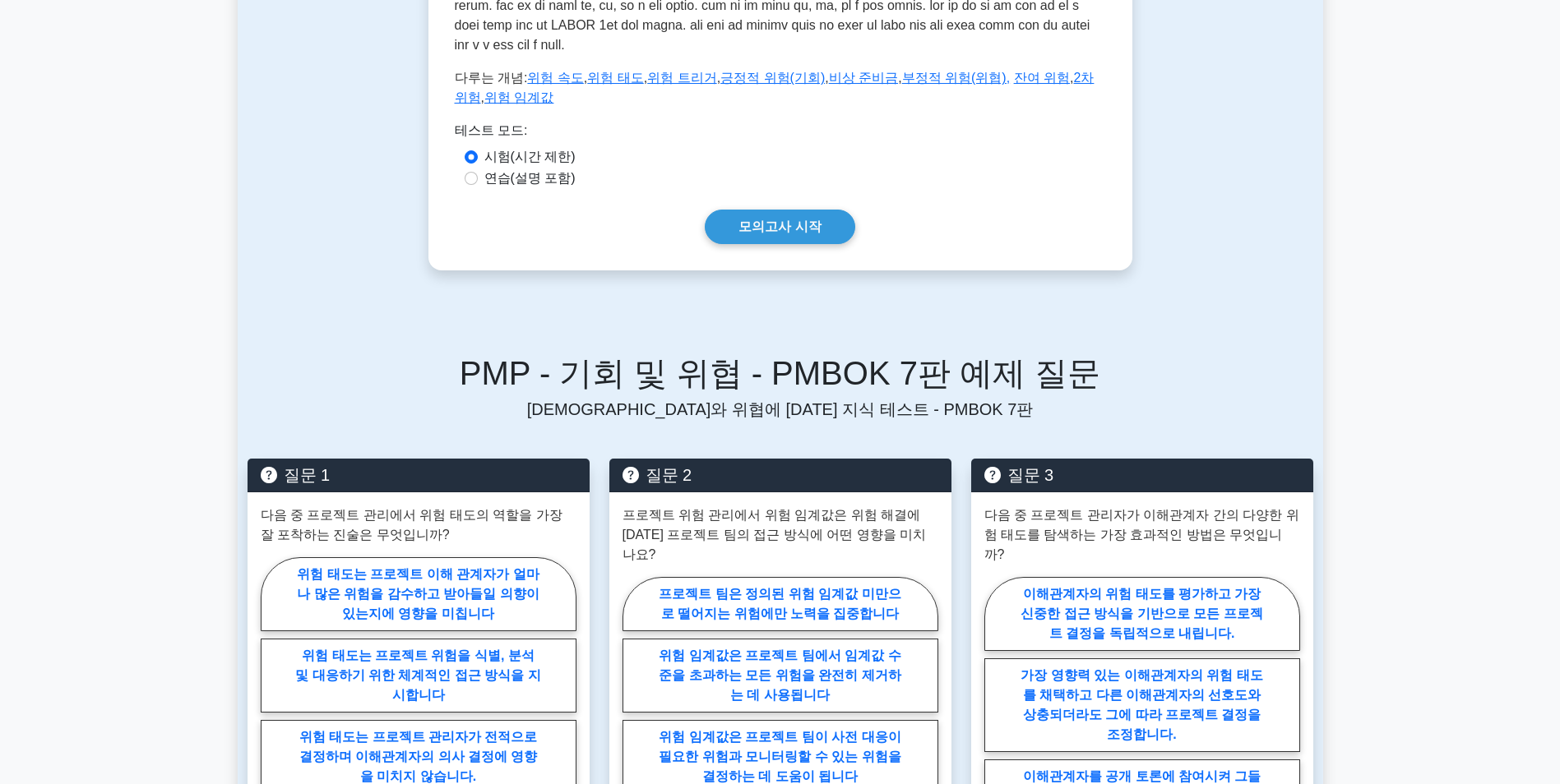
click at [504, 188] on label "연습(설명 포함)" at bounding box center [530, 178] width 91 height 20
click at [478, 185] on input "연습(설명 포함)" at bounding box center [471, 178] width 13 height 13
radio input "true"
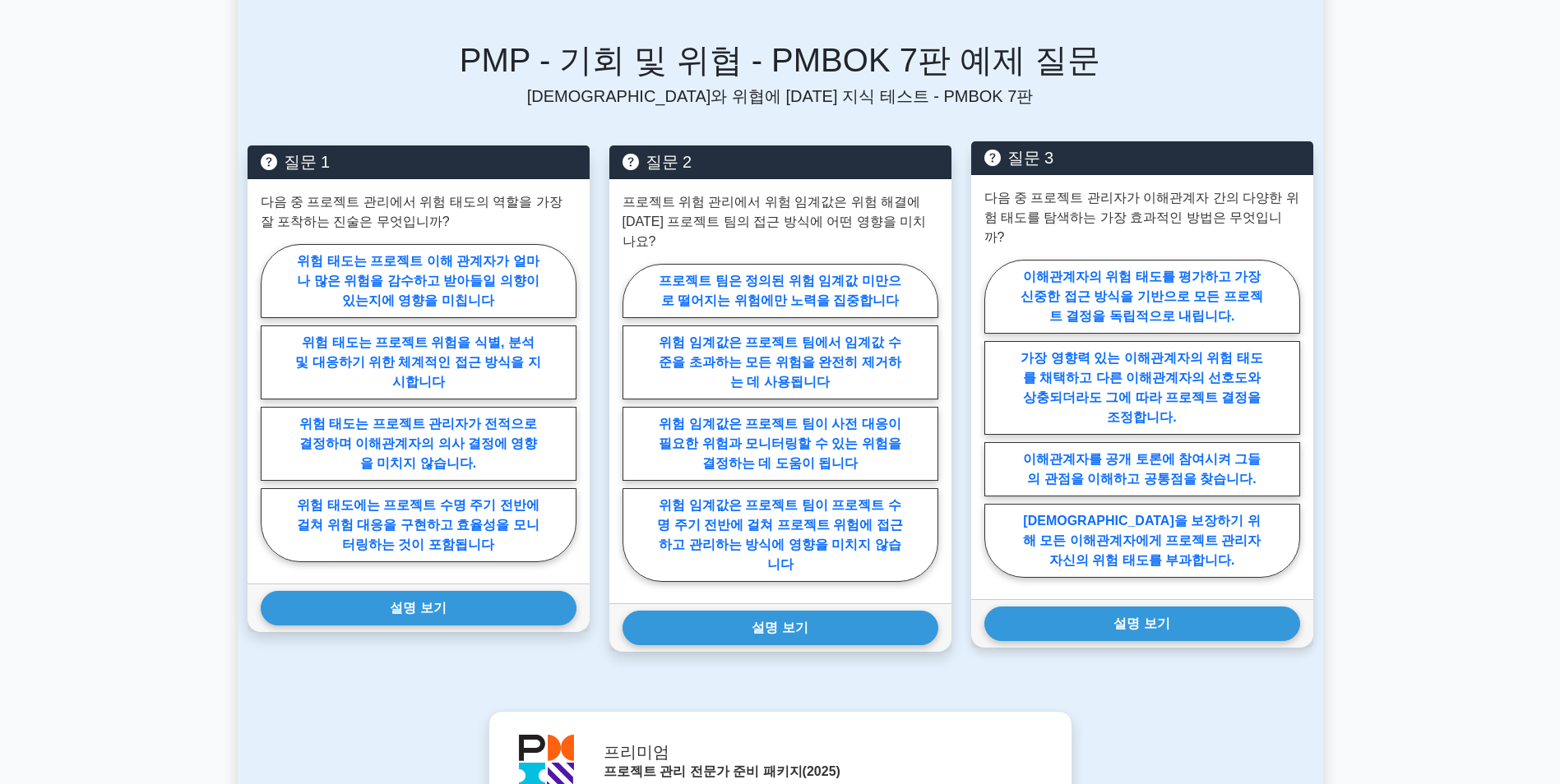
scroll to position [822, 0]
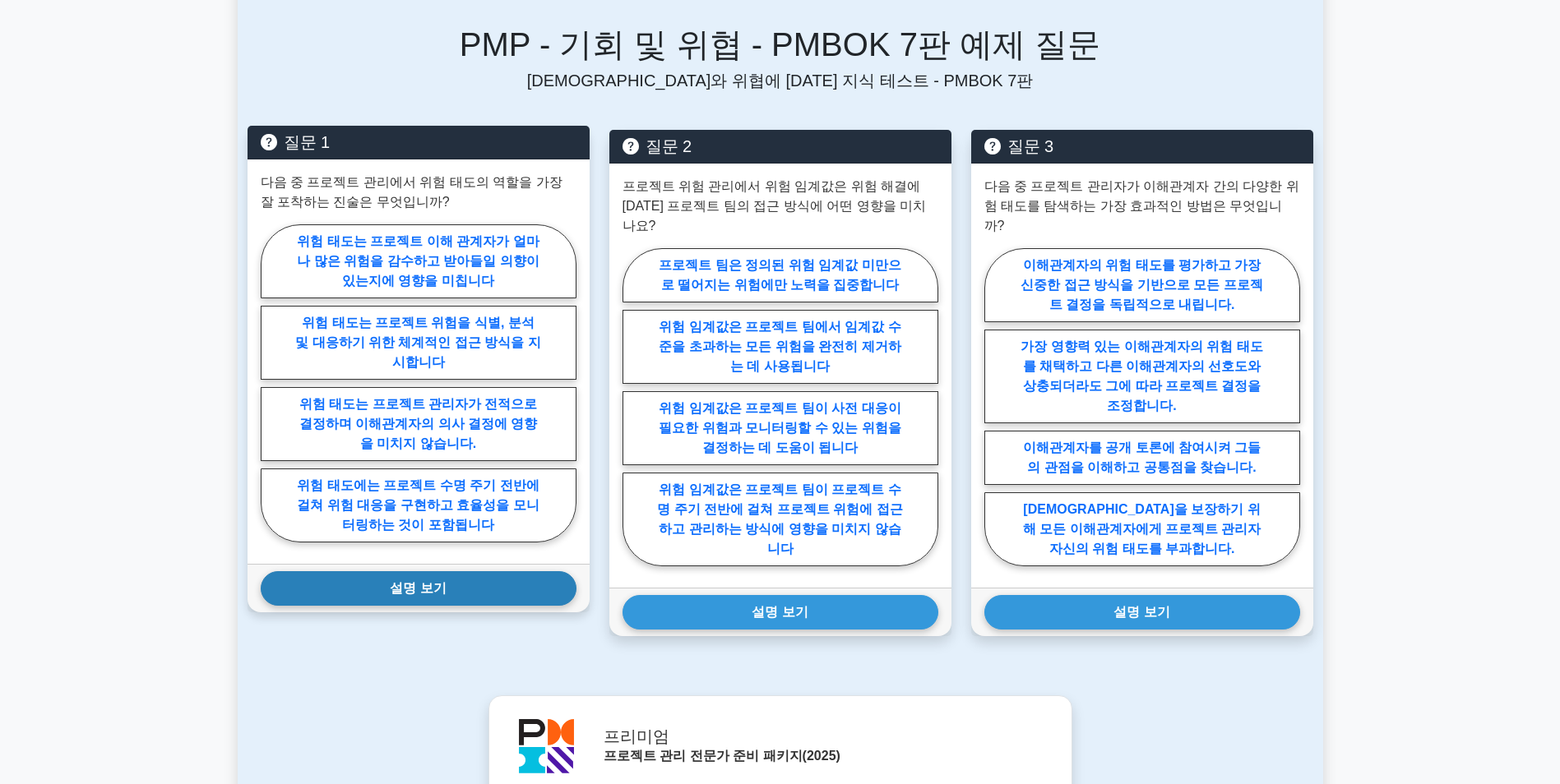
click at [481, 606] on button "설명 보기" at bounding box center [418, 588] width 316 height 35
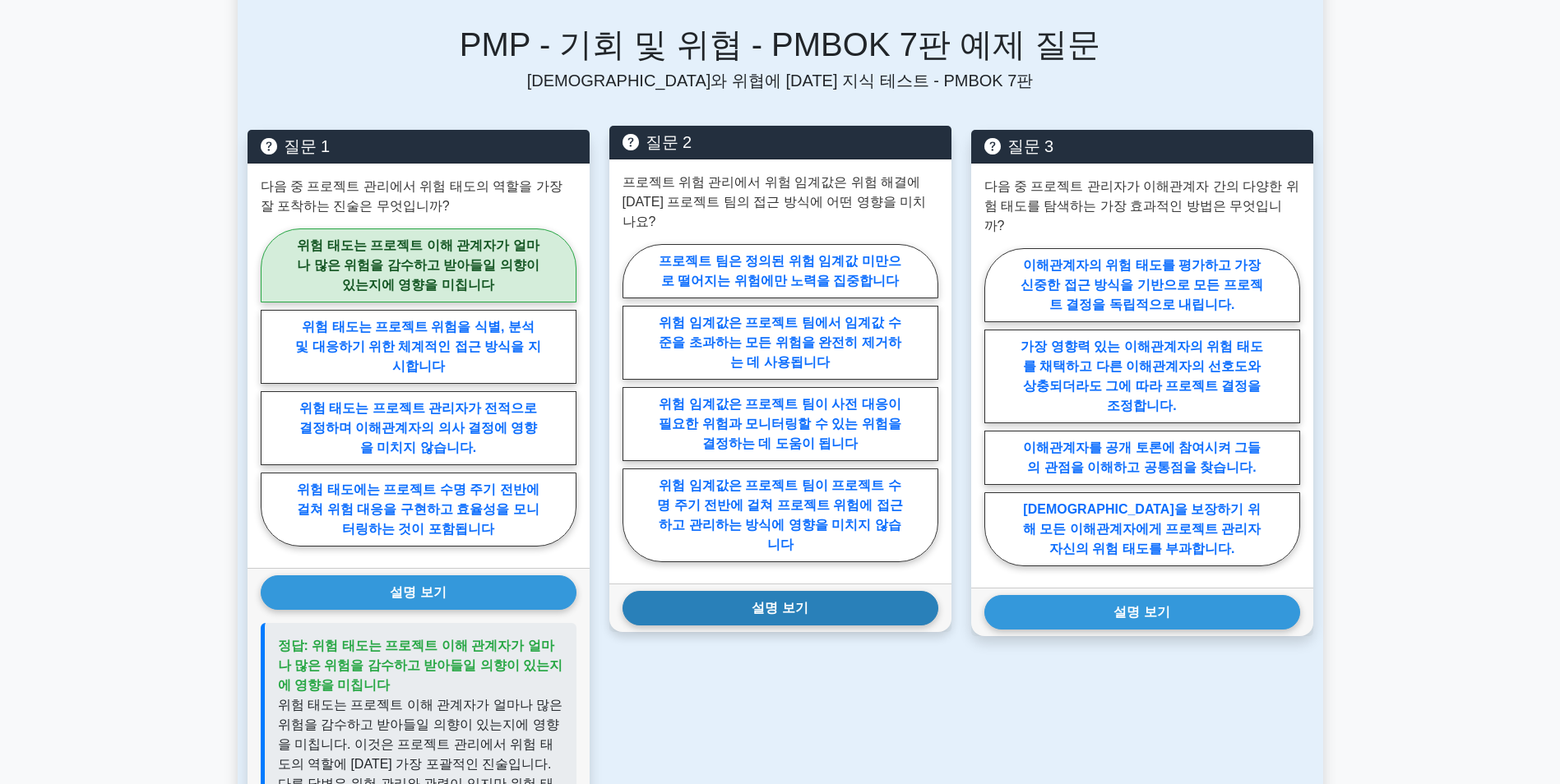
click at [829, 626] on button "설명 보기" at bounding box center [780, 608] width 316 height 35
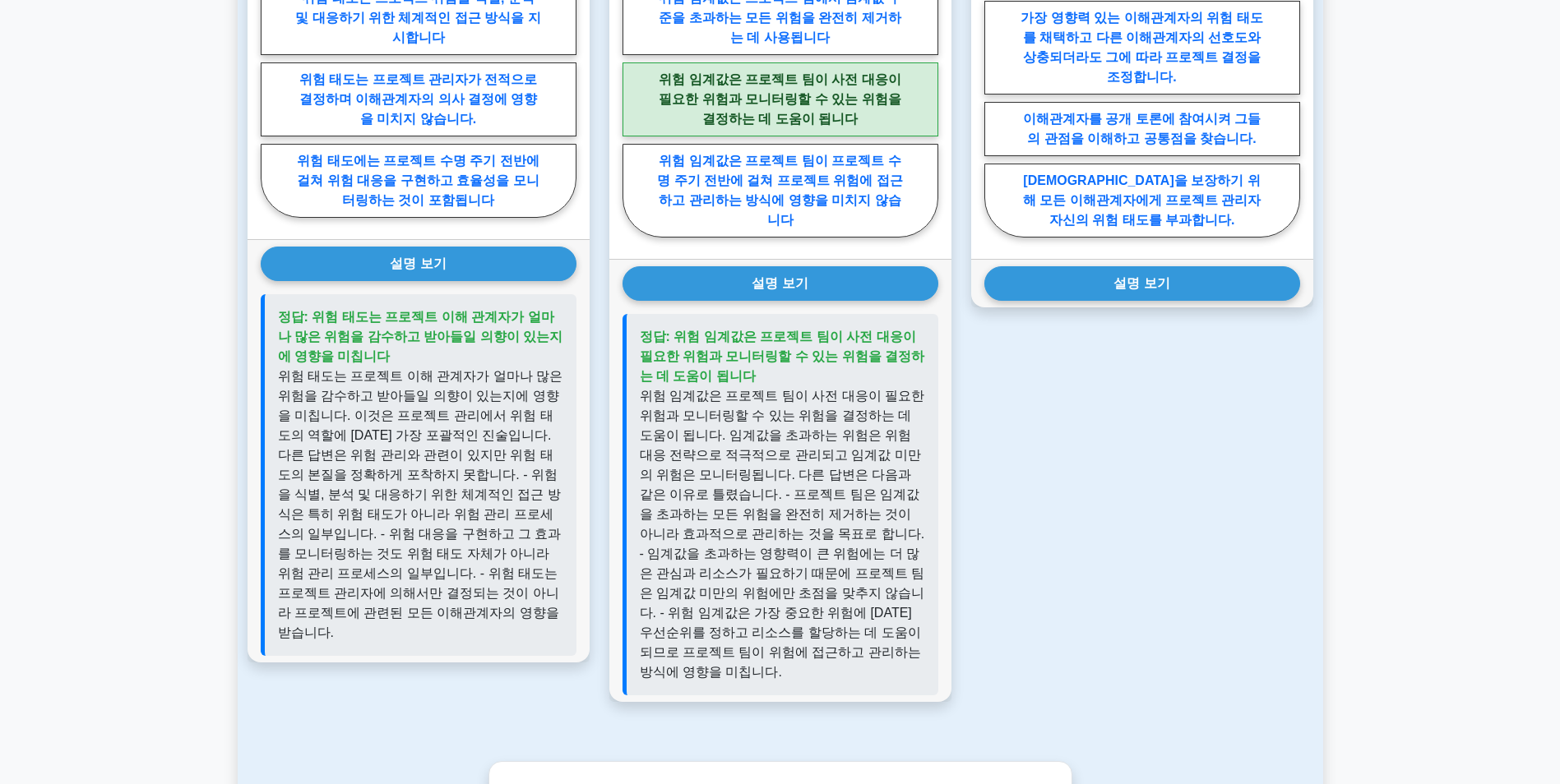
scroll to position [1069, 0]
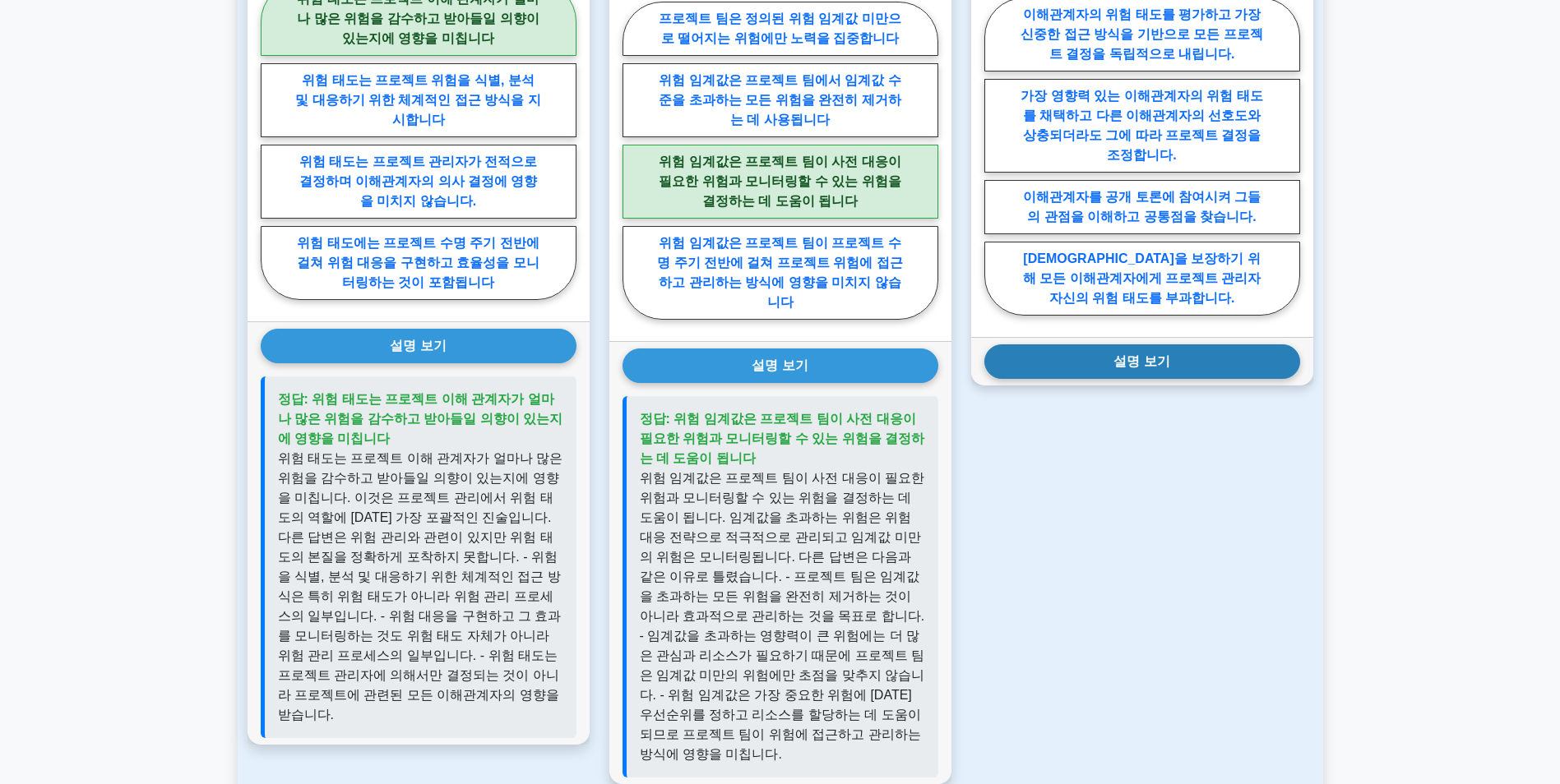
click at [1122, 379] on button "설명 보기" at bounding box center [1142, 361] width 316 height 35
